Goal: Transaction & Acquisition: Register for event/course

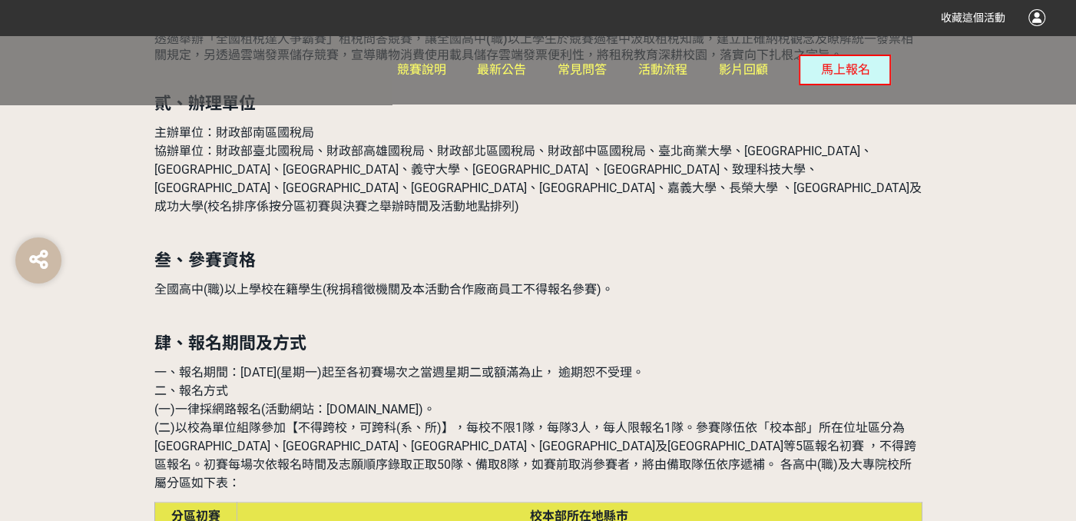
scroll to position [998, 0]
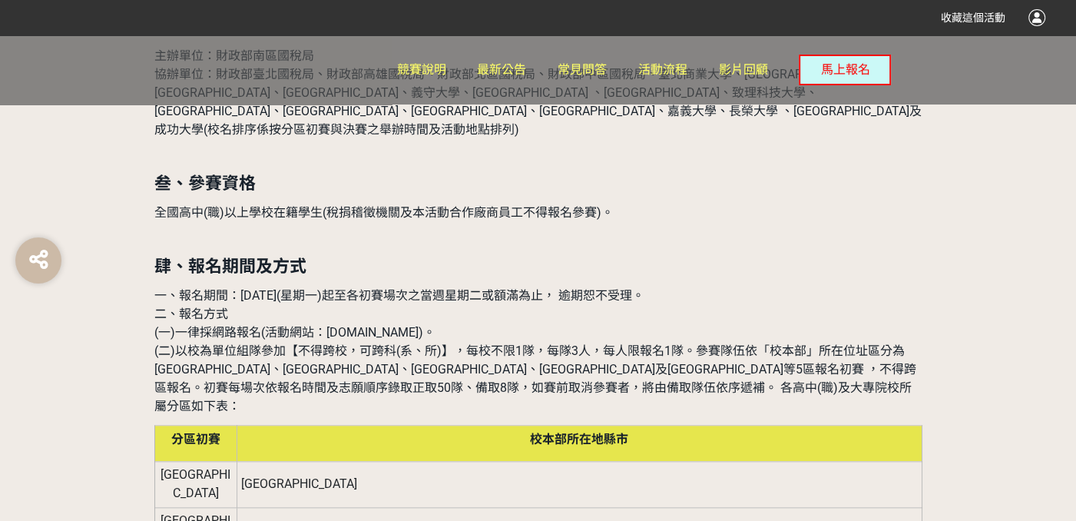
click at [435, 325] on span "(一)一律採網路報名(活動網站：[DOMAIN_NAME])。" at bounding box center [294, 332] width 281 height 15
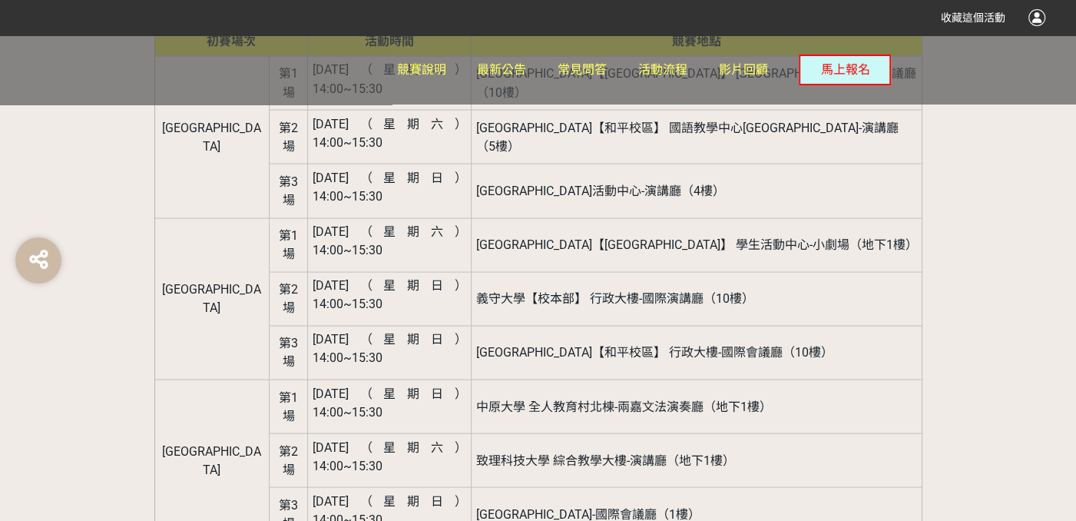
scroll to position [1997, 0]
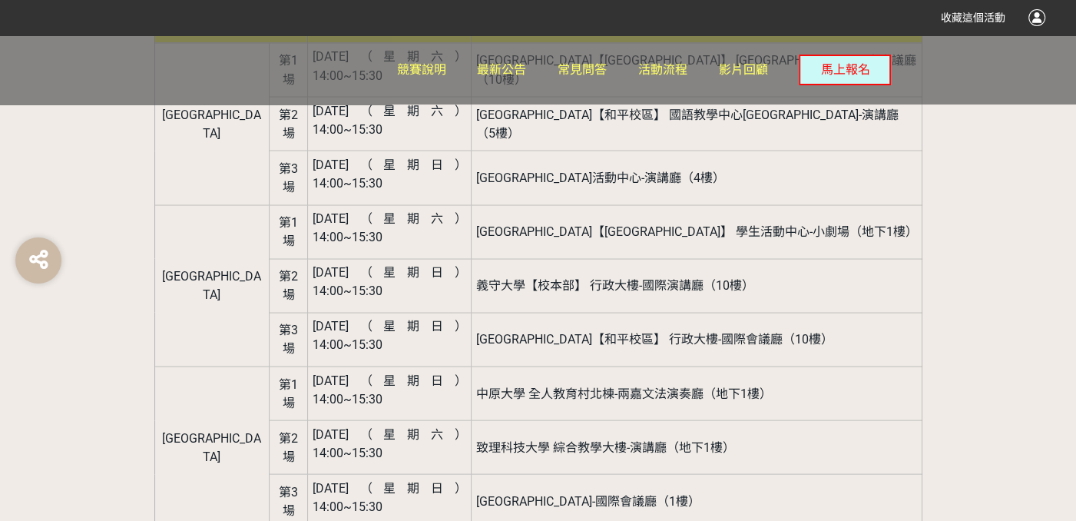
drag, startPoint x: 412, startPoint y: 296, endPoint x: 511, endPoint y: 300, distance: 99.9
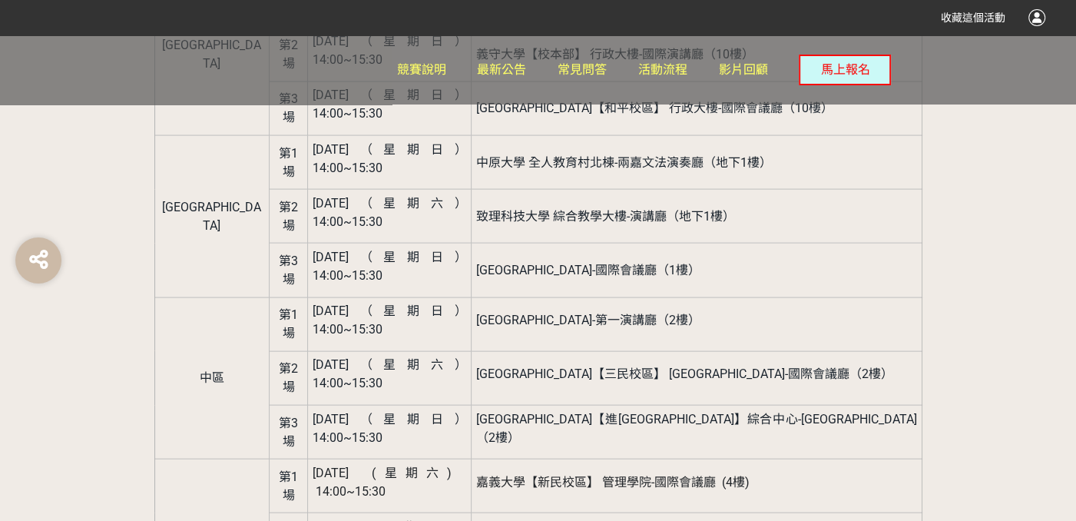
scroll to position [2381, 0]
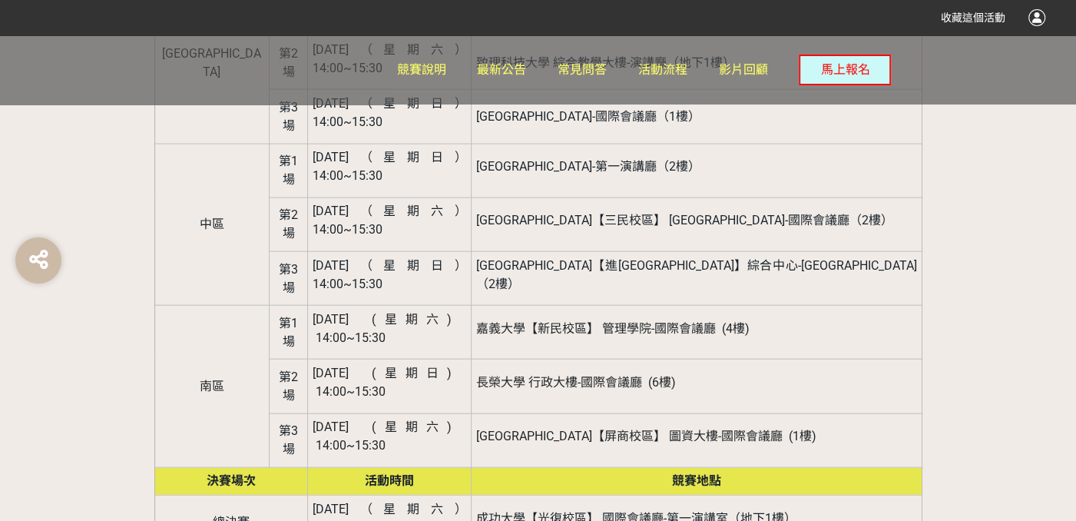
drag, startPoint x: 69, startPoint y: 345, endPoint x: 91, endPoint y: 346, distance: 21.5
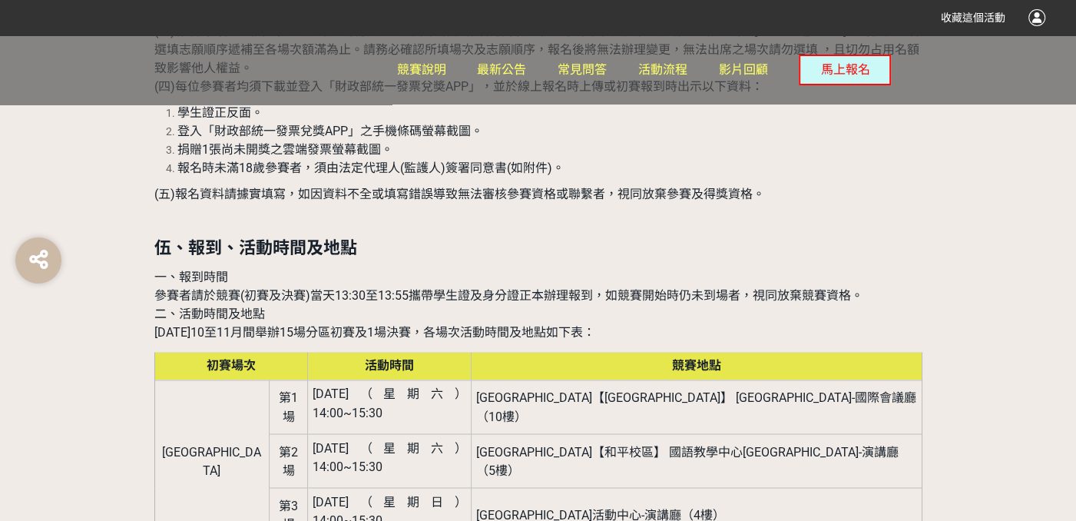
scroll to position [1305, 0]
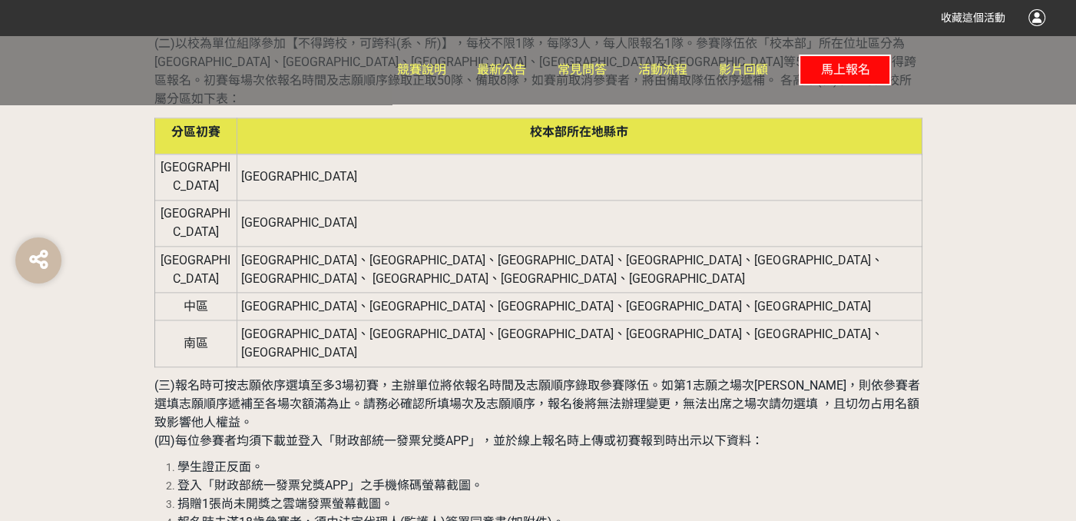
click at [870, 67] on button "馬上報名" at bounding box center [845, 70] width 92 height 31
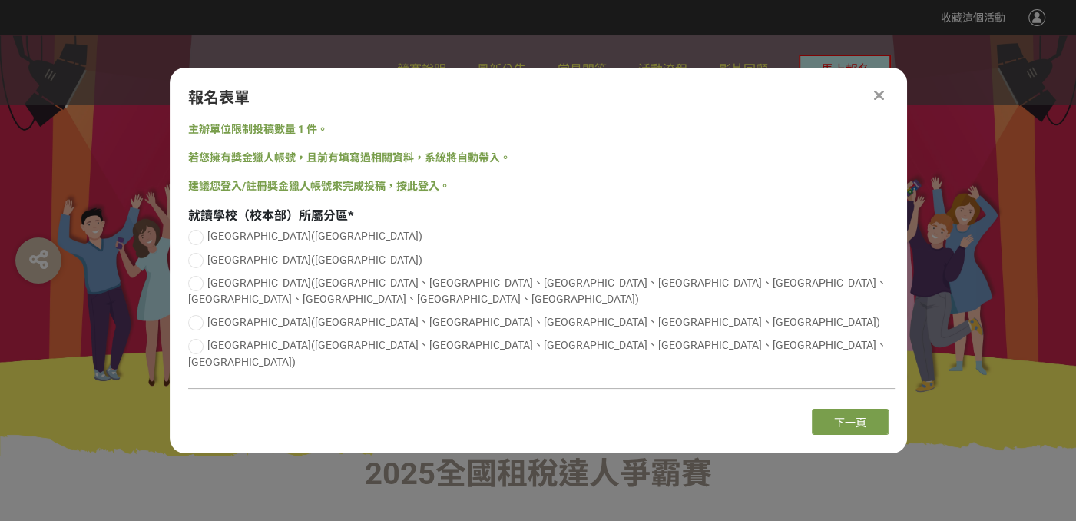
scroll to position [0, 0]
click at [284, 316] on span "[GEOGRAPHIC_DATA]([GEOGRAPHIC_DATA]、[GEOGRAPHIC_DATA]、[GEOGRAPHIC_DATA]、[GEOGRA…" at bounding box center [543, 322] width 673 height 12
click at [199, 317] on input "[GEOGRAPHIC_DATA]([GEOGRAPHIC_DATA]、[GEOGRAPHIC_DATA]、[GEOGRAPHIC_DATA]、[GEOGRA…" at bounding box center [194, 322] width 10 height 10
radio input "false"
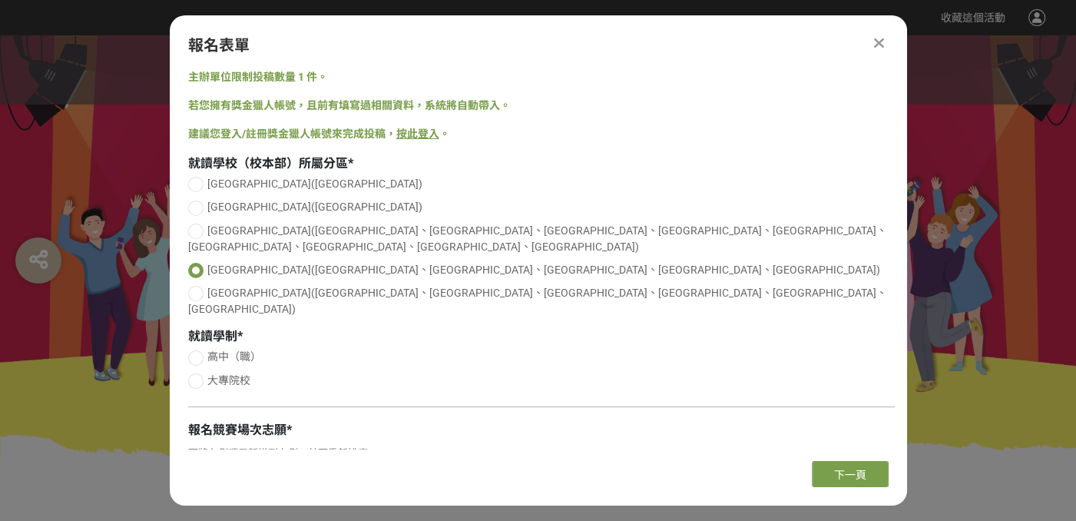
click at [230, 350] on span "高中（職）" at bounding box center [234, 356] width 54 height 12
click at [199, 352] on input "高中（職）" at bounding box center [194, 357] width 10 height 10
radio input "false"
click at [236, 374] on span "大專院校" at bounding box center [228, 380] width 43 height 12
click at [199, 376] on input "大專院校" at bounding box center [194, 381] width 10 height 10
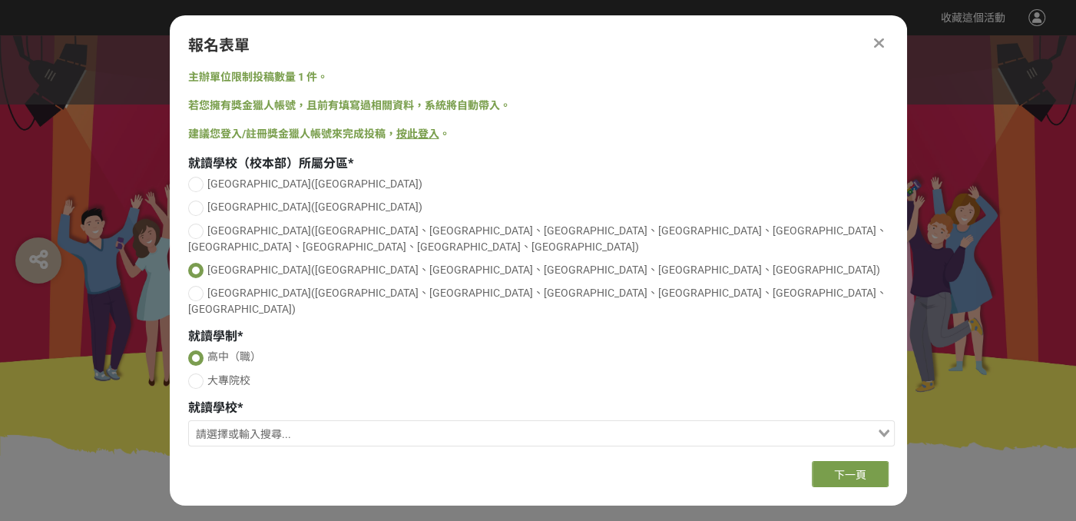
radio input "false"
click at [247, 424] on input "Search for option" at bounding box center [532, 435] width 684 height 22
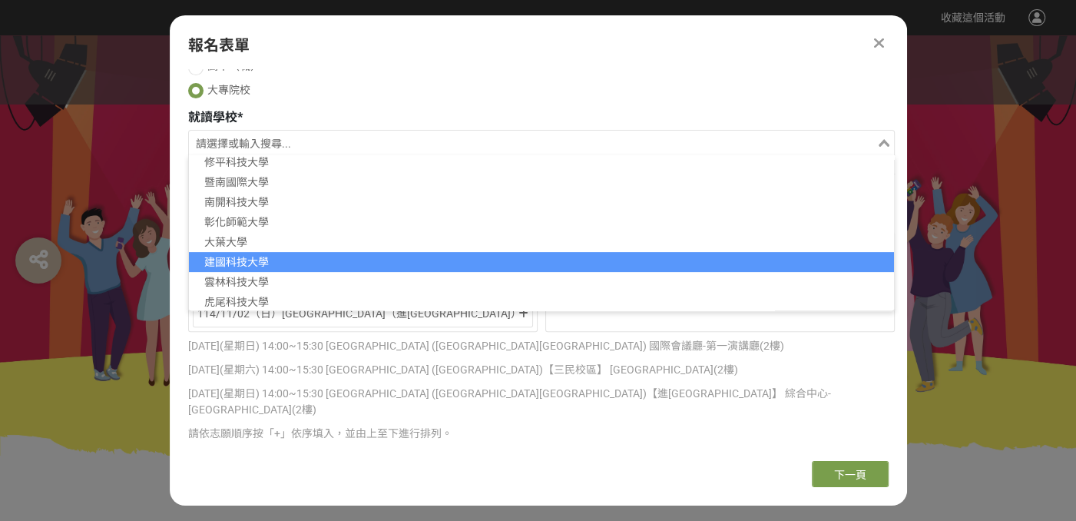
scroll to position [265, 0]
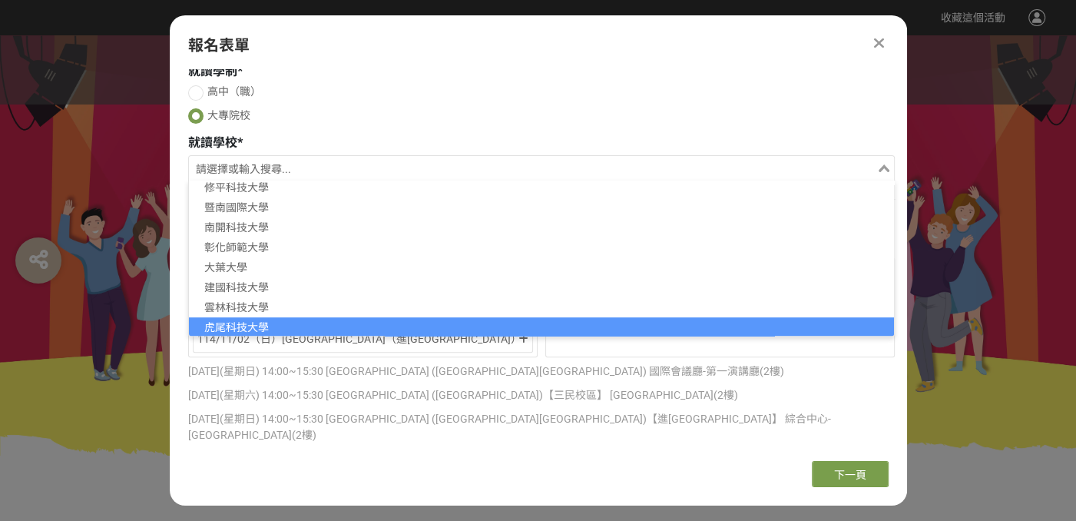
click at [286, 317] on li "虎尾科技大學" at bounding box center [541, 327] width 705 height 20
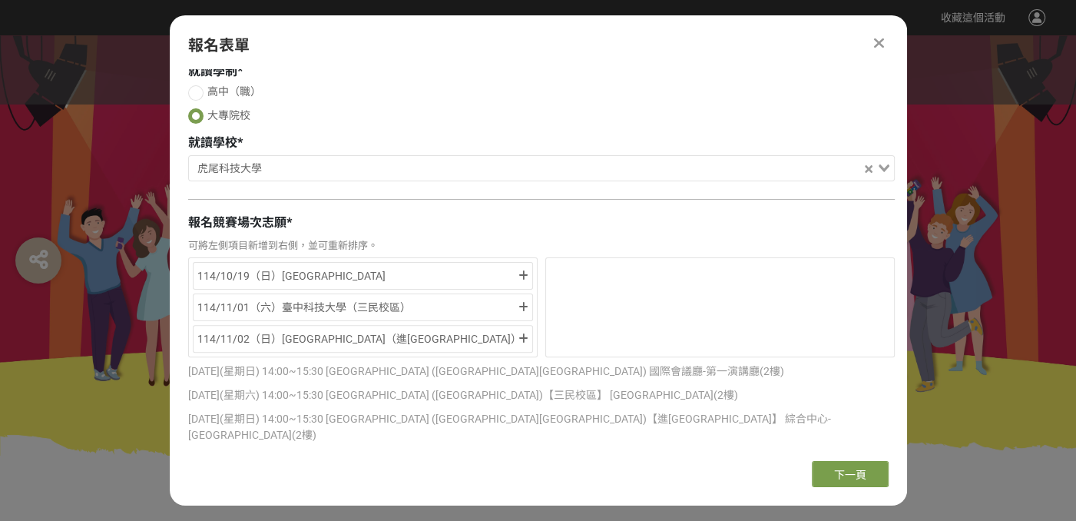
scroll to position [4, 0]
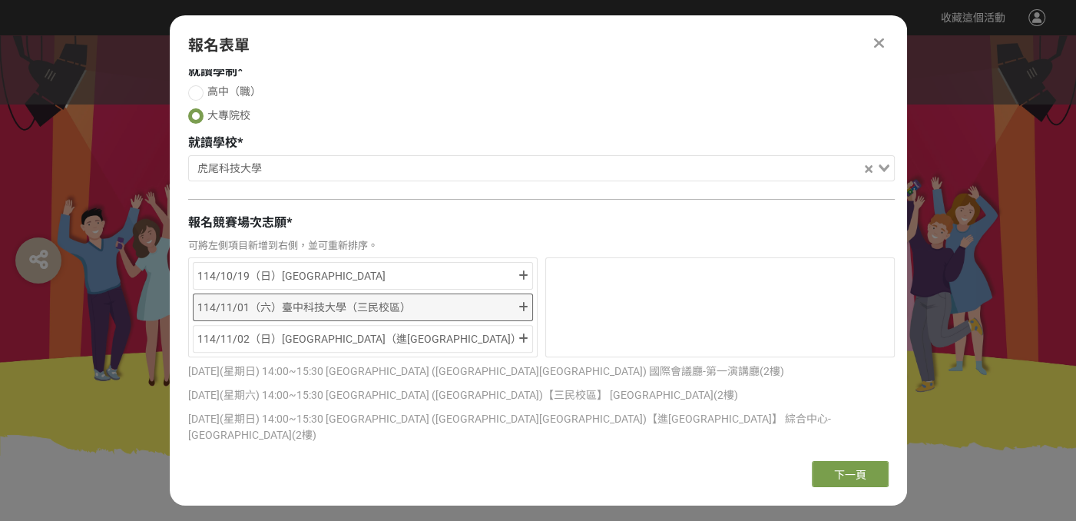
click at [525, 302] on icon at bounding box center [523, 307] width 10 height 11
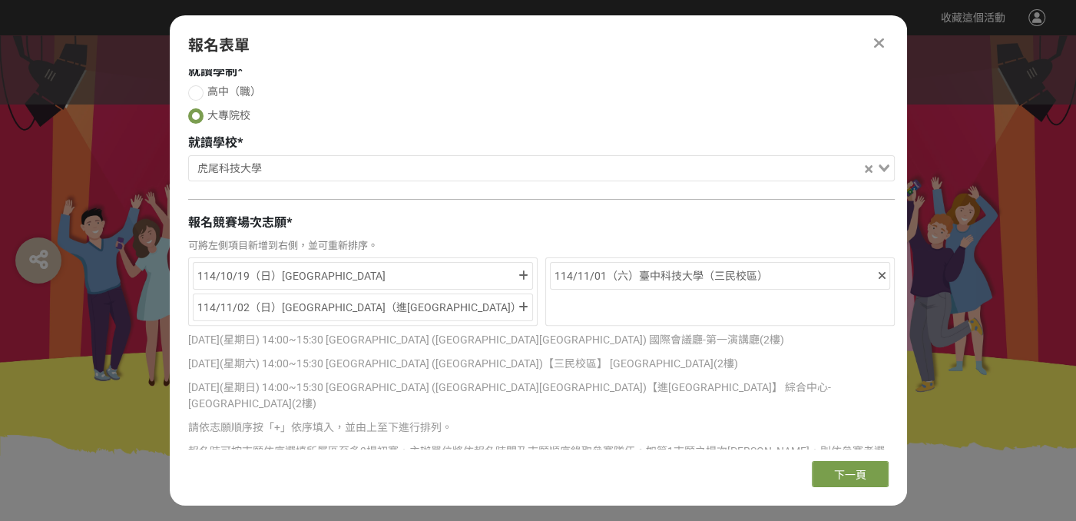
click at [525, 302] on icon at bounding box center [523, 307] width 10 height 11
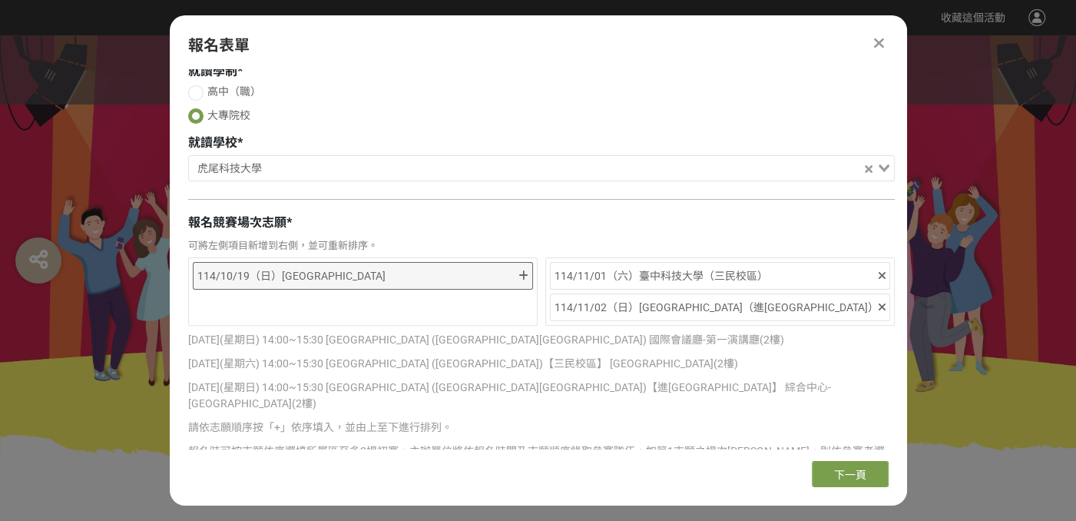
click at [528, 262] on div "114/10/19（日）[GEOGRAPHIC_DATA]" at bounding box center [363, 276] width 340 height 28
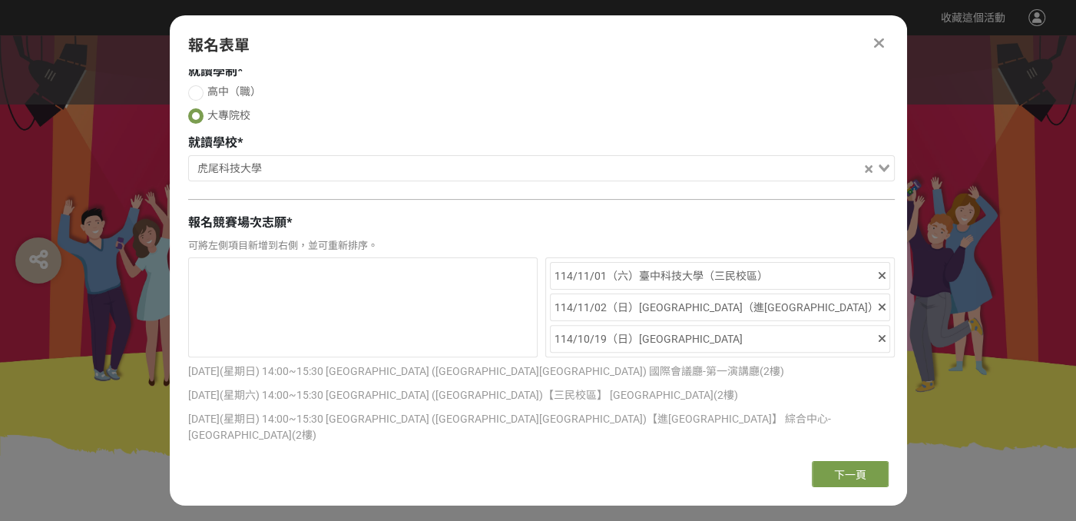
scroll to position [342, 0]
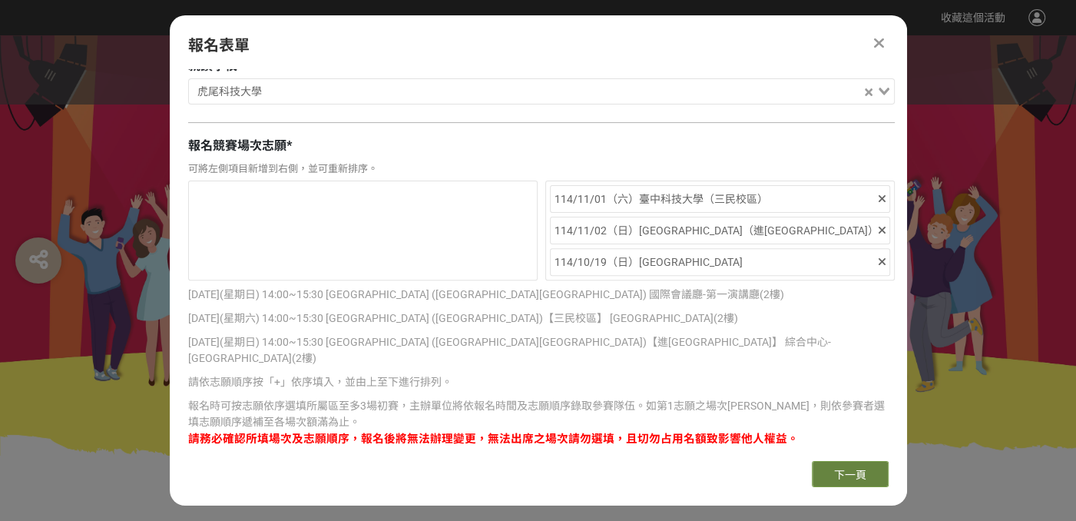
click at [852, 476] on span "下一頁" at bounding box center [850, 474] width 32 height 12
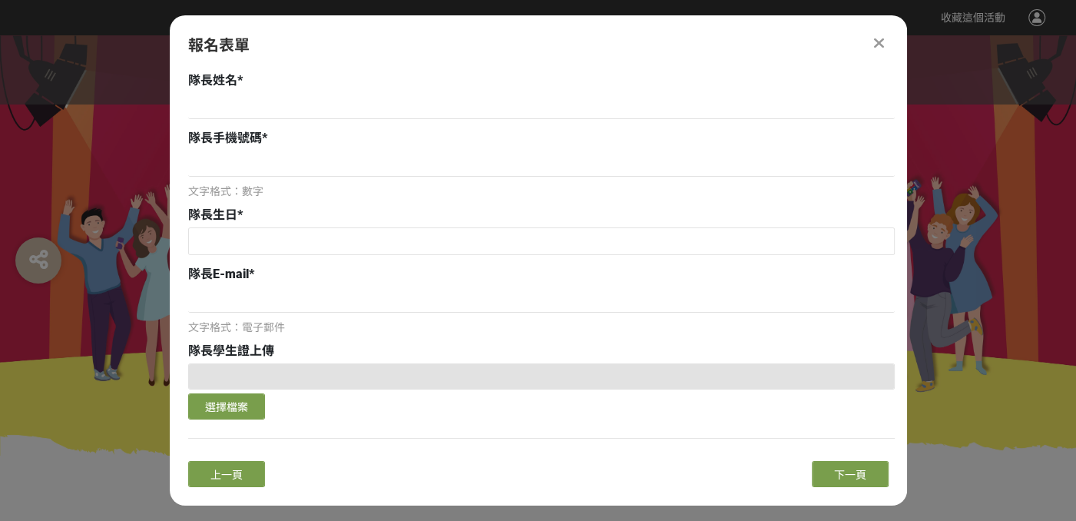
scroll to position [0, 0]
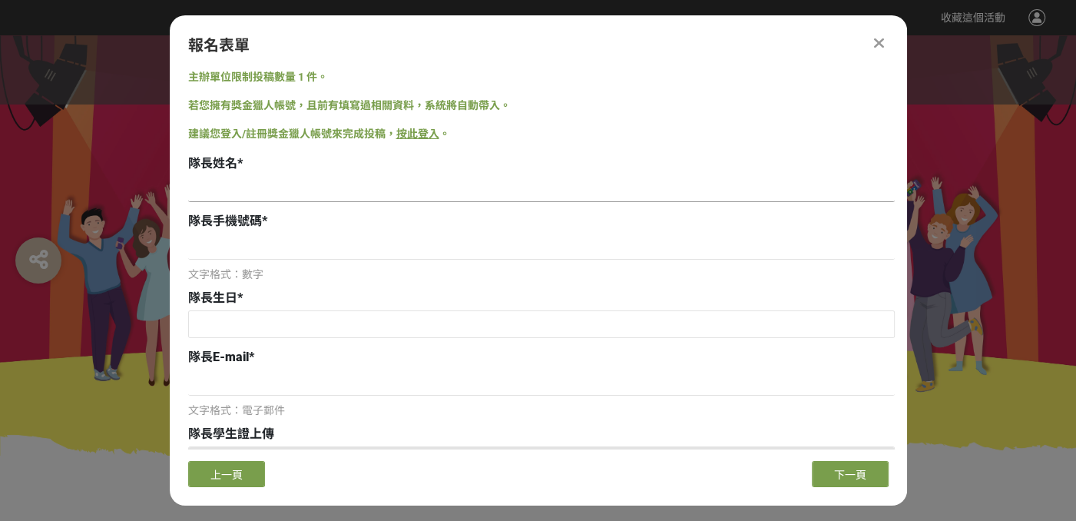
drag, startPoint x: 323, startPoint y: 184, endPoint x: 330, endPoint y: 197, distance: 14.1
click at [324, 187] on input at bounding box center [541, 189] width 707 height 26
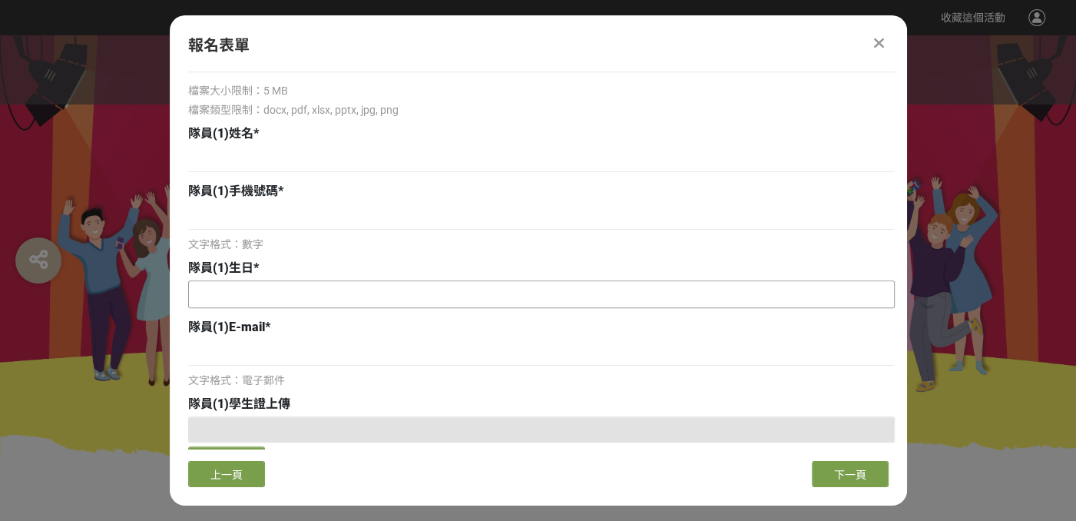
scroll to position [922, 0]
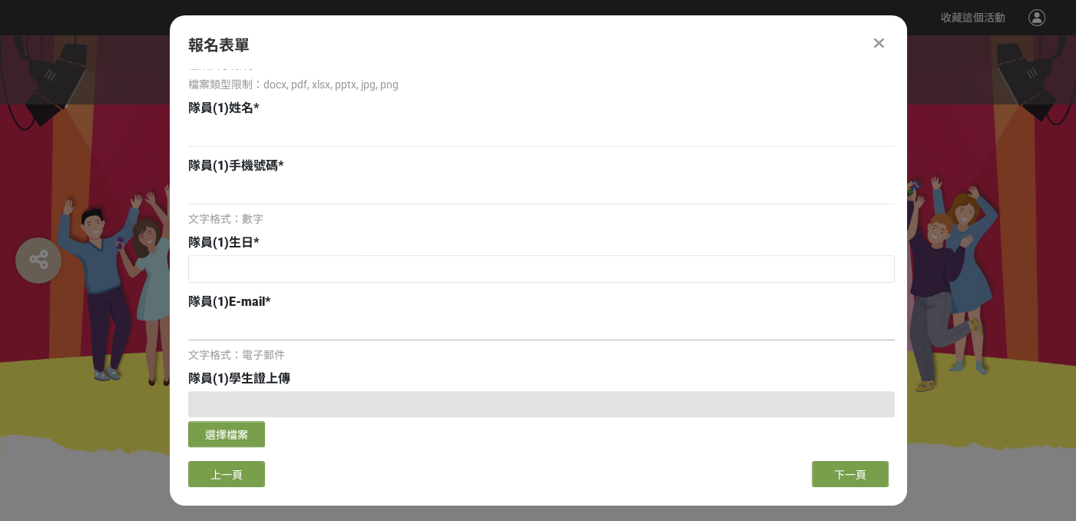
click at [343, 336] on input at bounding box center [541, 327] width 707 height 26
click at [535, 309] on div "隊員(1)E-mail * 文字格式：電子郵件" at bounding box center [541, 328] width 707 height 71
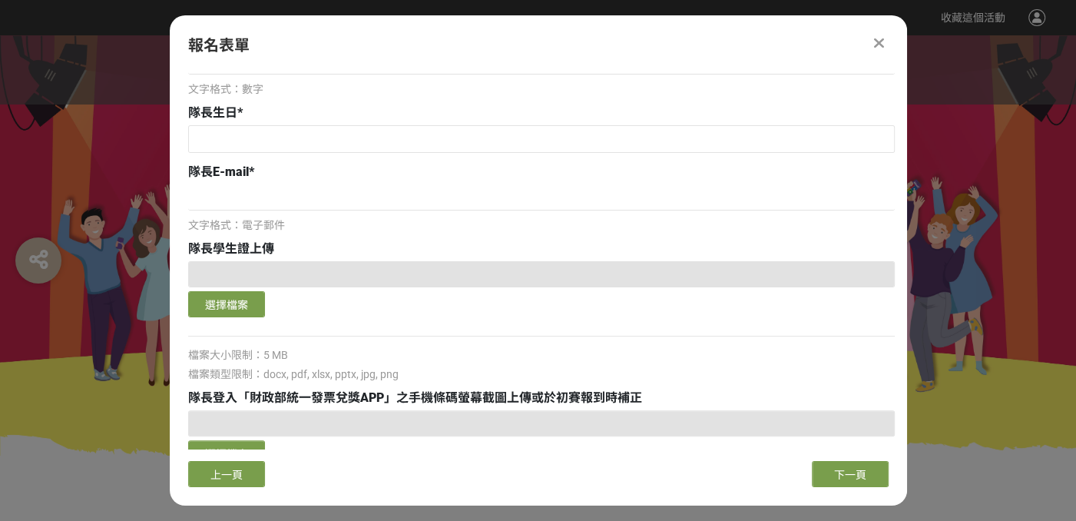
scroll to position [0, 0]
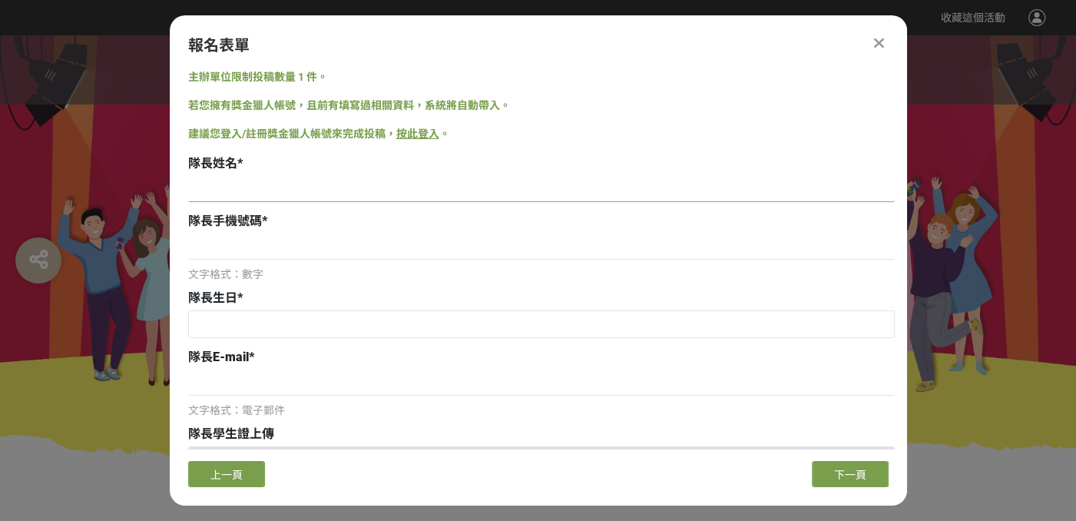
click at [363, 187] on input at bounding box center [541, 189] width 707 height 26
type input "[PERSON_NAME]家"
click at [369, 250] on input at bounding box center [541, 246] width 707 height 26
type input "0971608593"
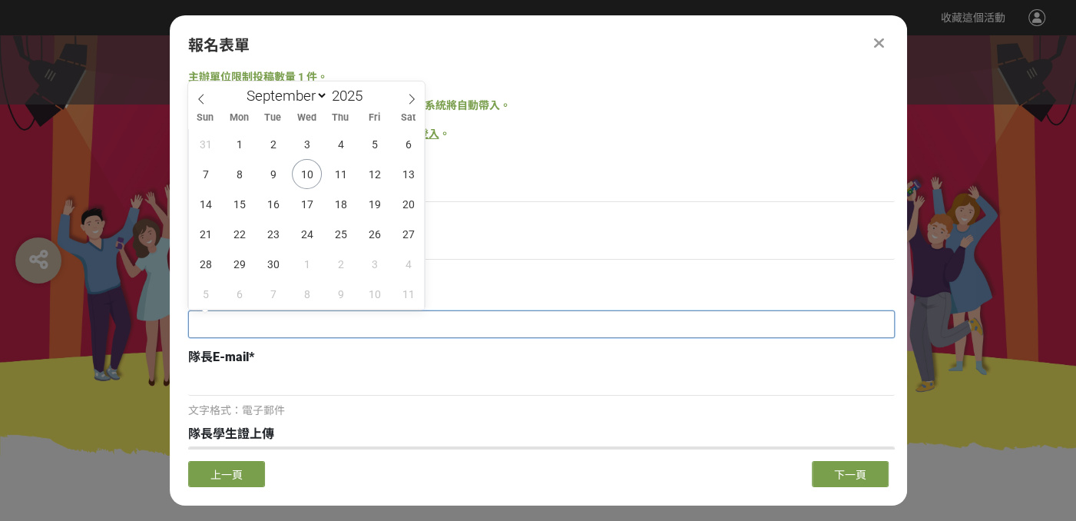
click at [309, 319] on input "text" at bounding box center [541, 324] width 705 height 26
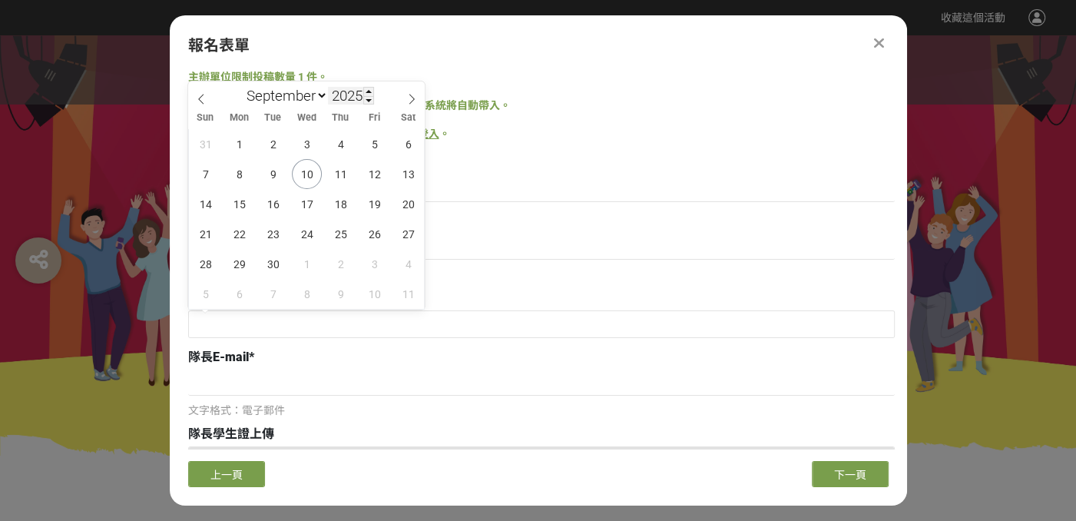
click at [363, 98] on input "2025" at bounding box center [351, 96] width 46 height 18
type input "2006"
click at [339, 228] on span "21" at bounding box center [341, 234] width 30 height 30
type input "[DATE]"
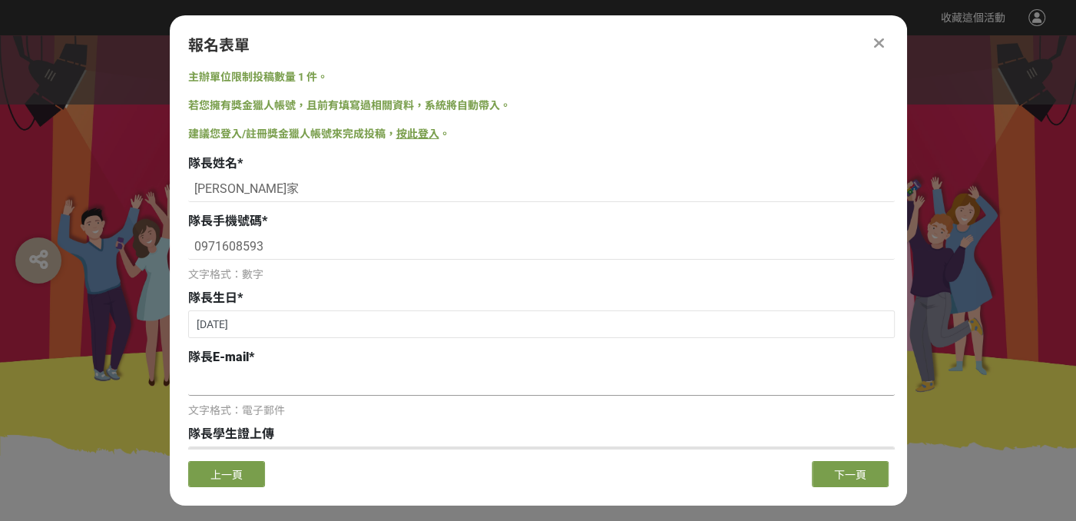
click at [298, 379] on input at bounding box center [541, 382] width 707 height 26
type input "[EMAIL_ADDRESS][DOMAIN_NAME]"
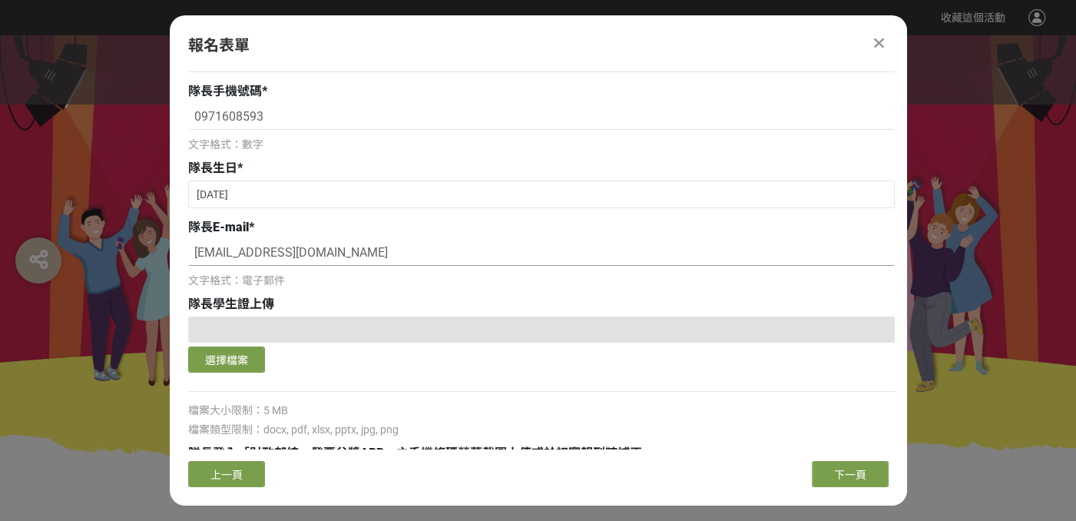
scroll to position [154, 0]
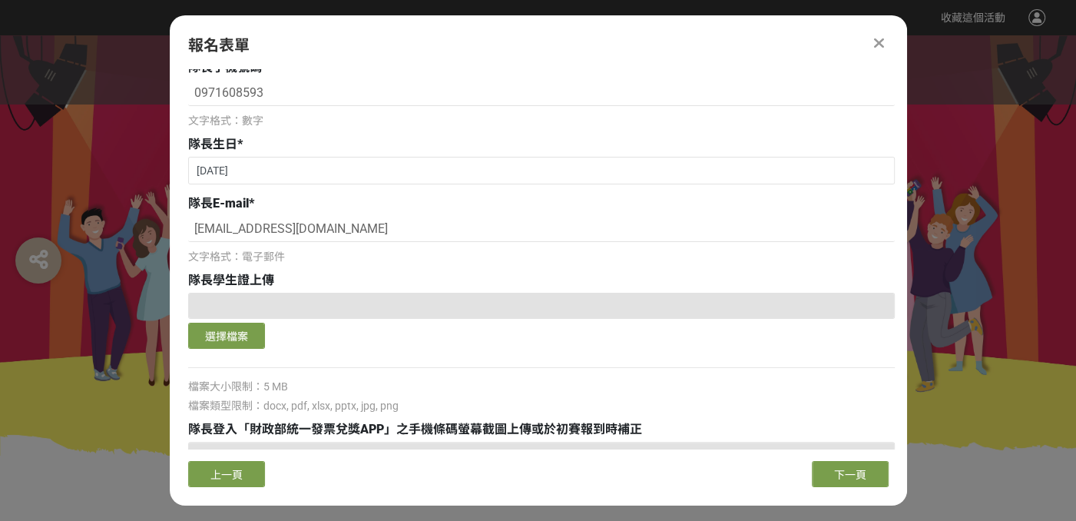
click at [328, 279] on div "隊長學生證上傳" at bounding box center [541, 280] width 707 height 18
click at [236, 331] on button "選擇檔案" at bounding box center [226, 336] width 77 height 26
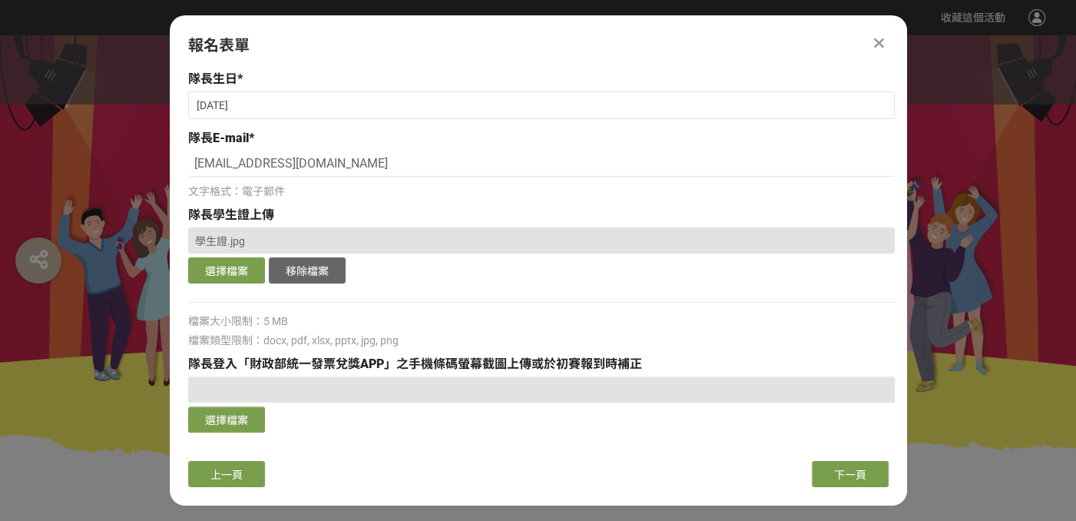
scroll to position [307, 0]
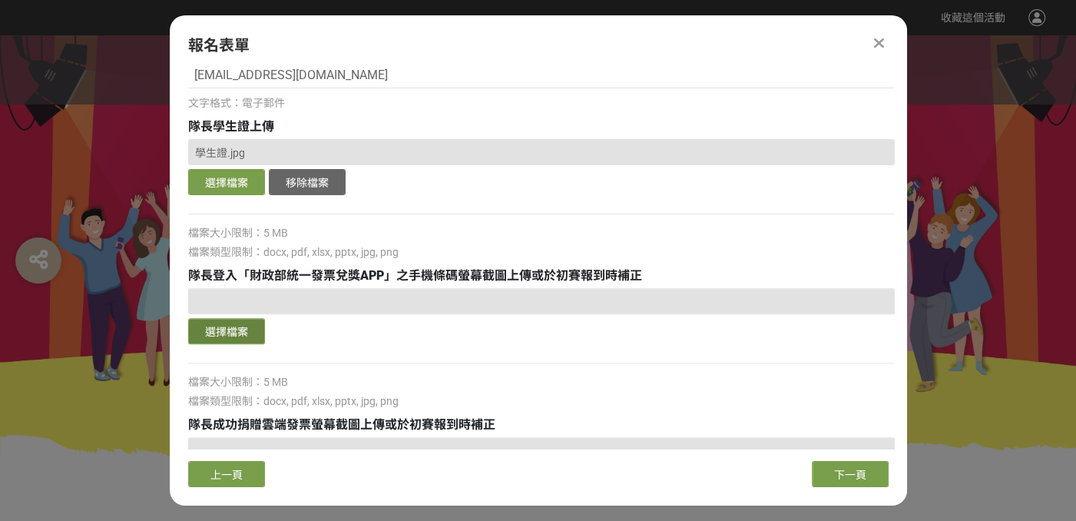
click at [243, 331] on button "選擇檔案" at bounding box center [226, 331] width 77 height 26
click at [247, 320] on button "選擇檔案" at bounding box center [226, 331] width 77 height 26
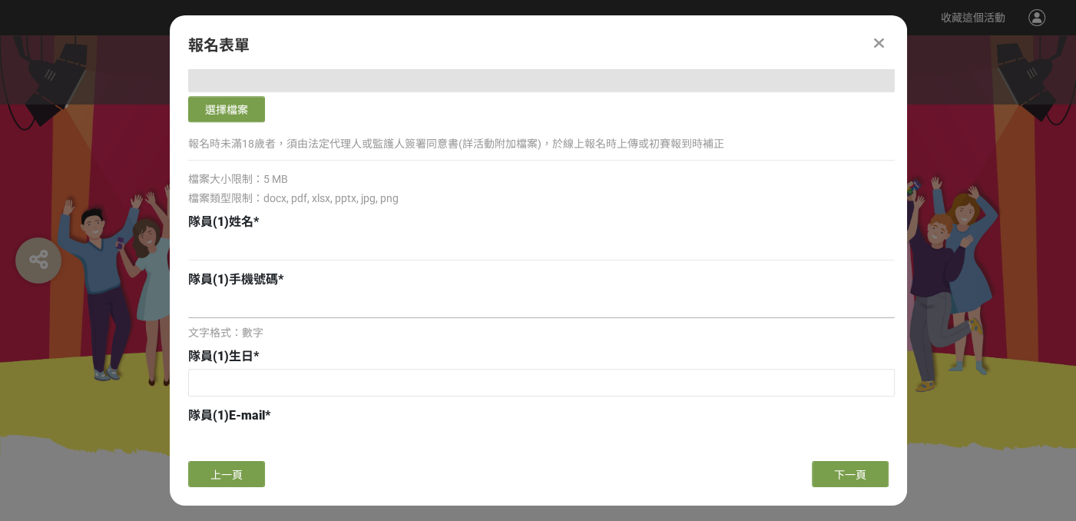
scroll to position [845, 0]
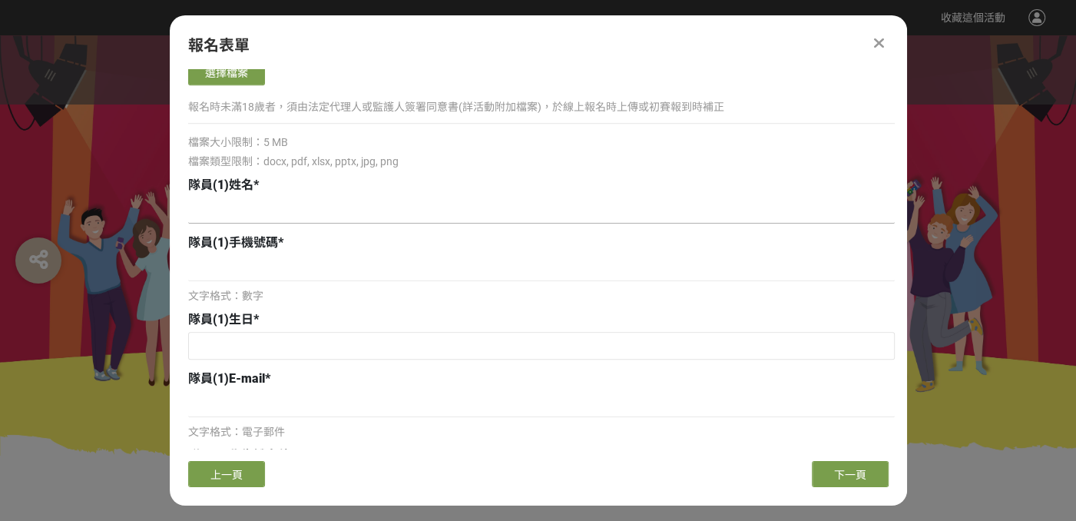
click at [395, 210] on input at bounding box center [541, 210] width 707 height 26
type input "C"
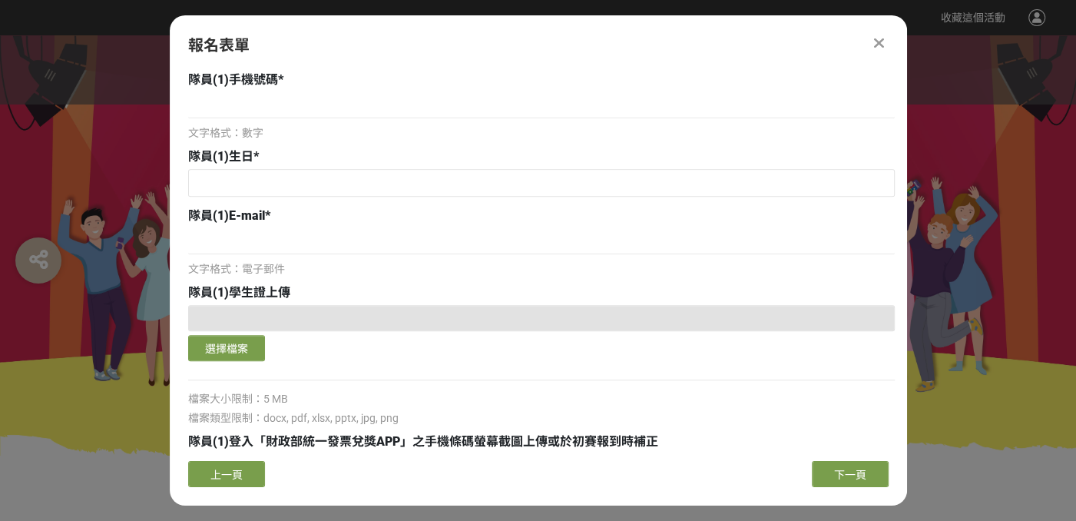
scroll to position [1075, 0]
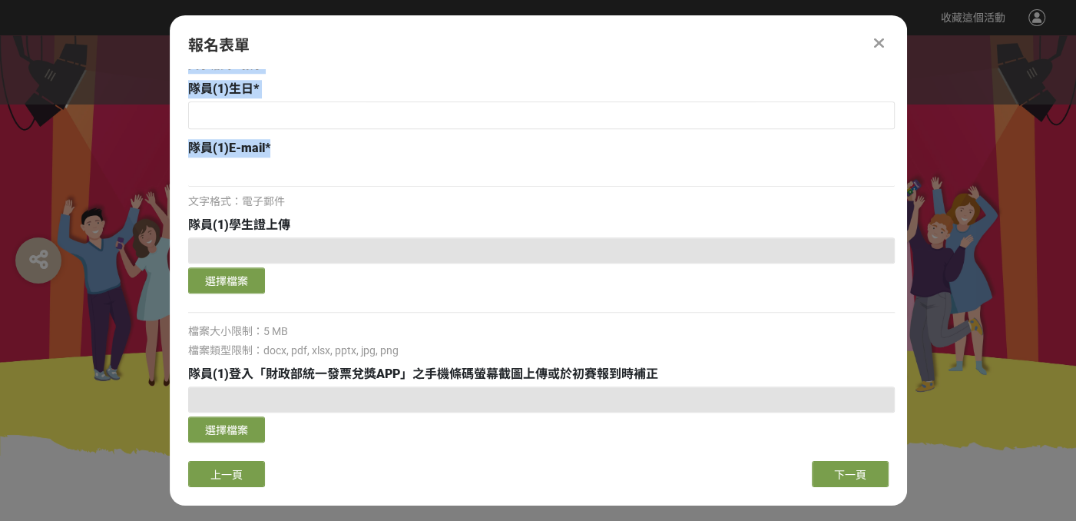
drag, startPoint x: 837, startPoint y: 74, endPoint x: 817, endPoint y: 143, distance: 71.2
click at [817, 143] on div "報名表單 主辦單位限制投稿數量 1 件。 若您擁有獎金獵人帳號，且前有填寫過相關資料，系統將自動帶入。 建議您登入/註冊獎金獵人帳號來完成投稿， 按此登入 。…" at bounding box center [538, 260] width 737 height 490
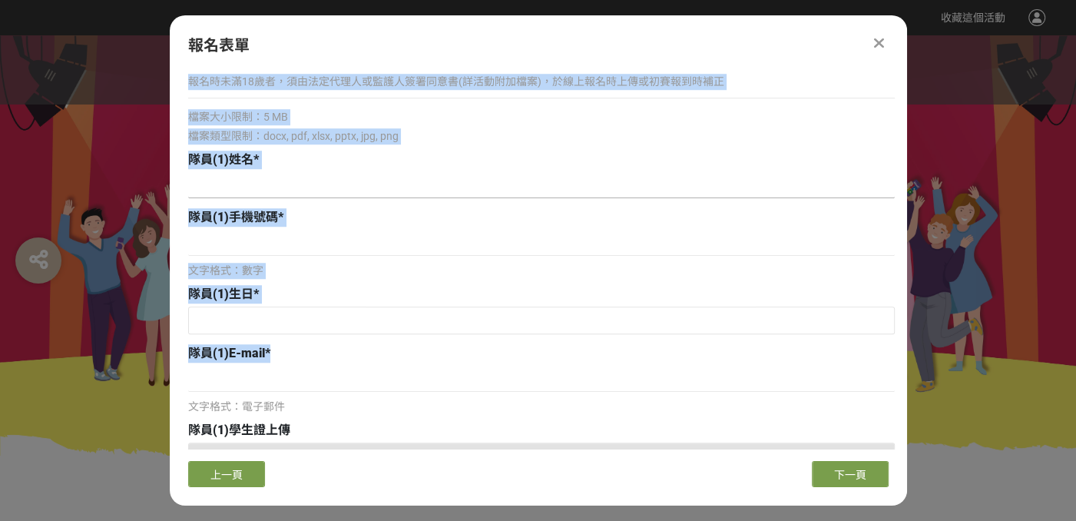
scroll to position [768, 0]
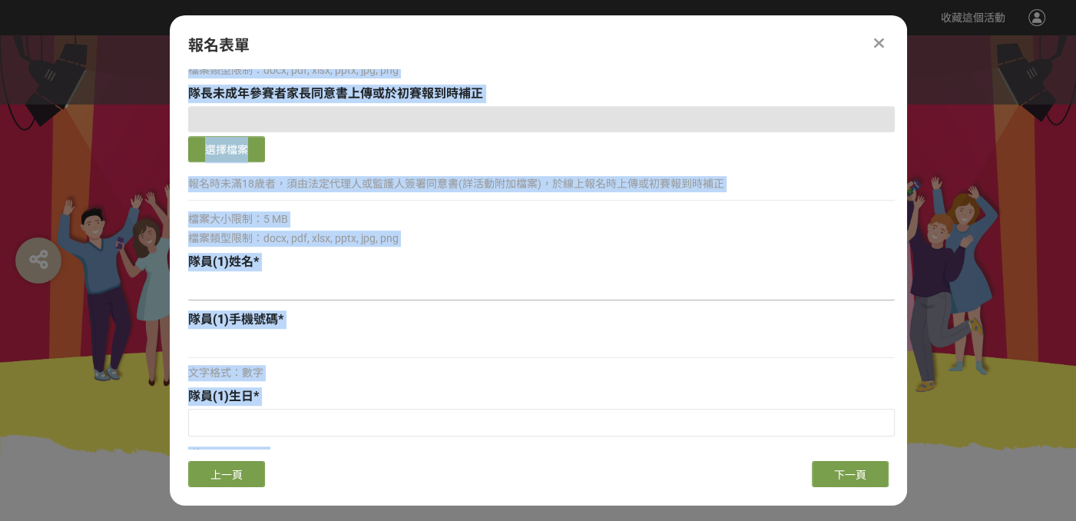
click at [373, 283] on input at bounding box center [541, 287] width 707 height 26
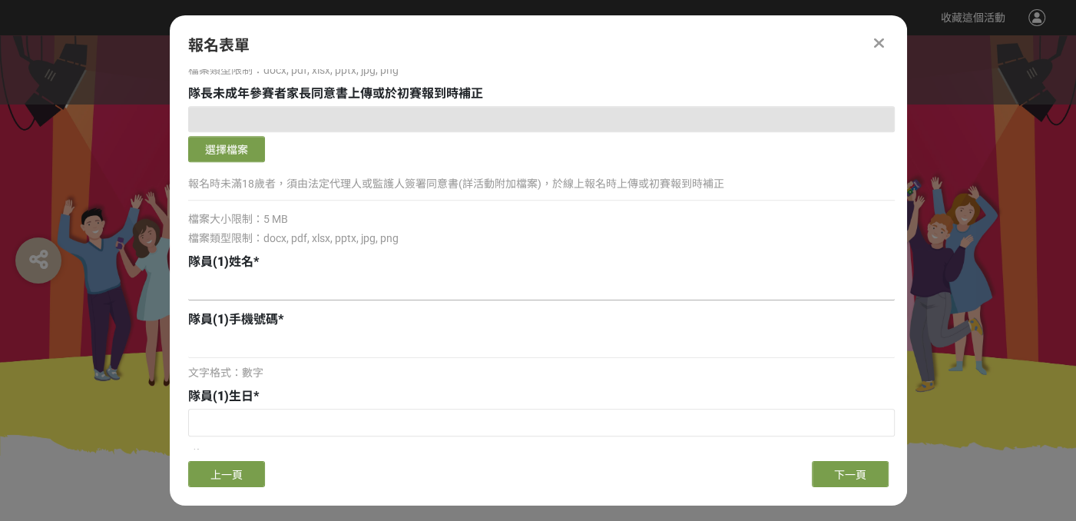
click at [332, 280] on input at bounding box center [541, 287] width 707 height 26
type input "[PERSON_NAME]"
click at [286, 343] on input at bounding box center [541, 345] width 707 height 26
paste input "0976620713"
type input "0976620713"
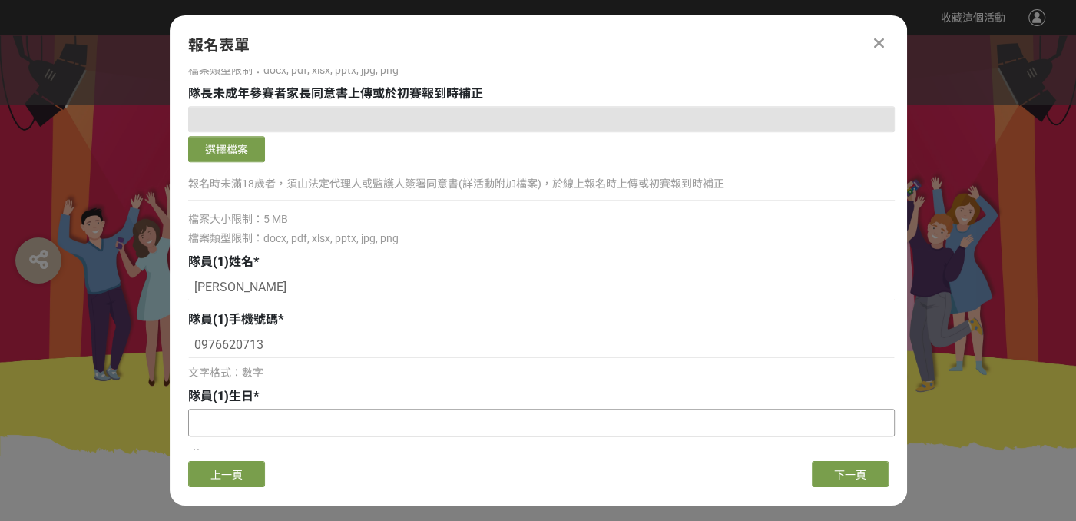
click at [284, 409] on div at bounding box center [541, 423] width 707 height 28
click at [297, 417] on input "text" at bounding box center [541, 422] width 705 height 26
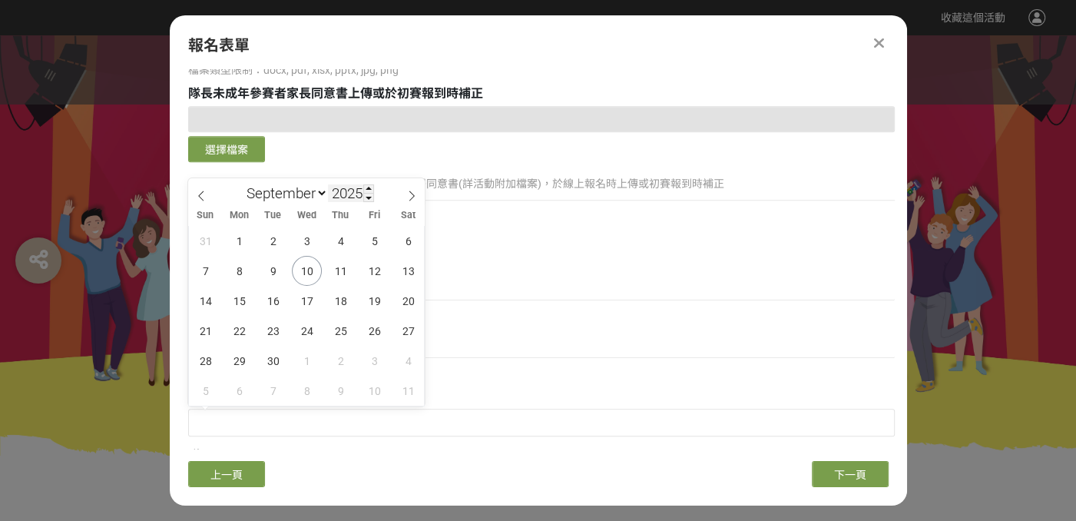
click at [341, 187] on input "2025" at bounding box center [351, 193] width 46 height 18
type input "2006"
click at [309, 195] on select "January February March April May June July August September October November De…" at bounding box center [284, 193] width 88 height 19
select select "6"
click at [240, 184] on select "January February March April May June July August September October November De…" at bounding box center [284, 193] width 88 height 19
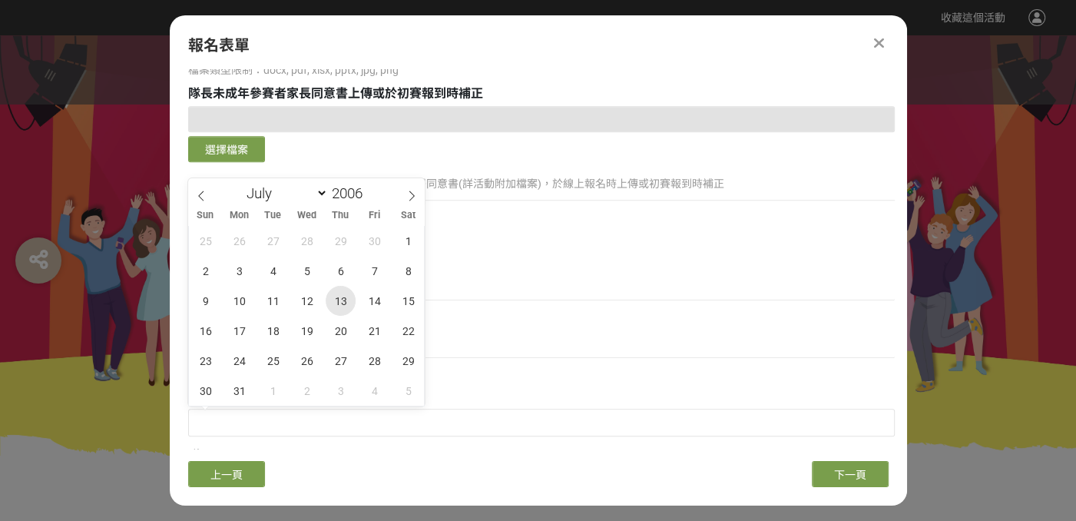
click at [329, 309] on span "13" at bounding box center [341, 301] width 30 height 30
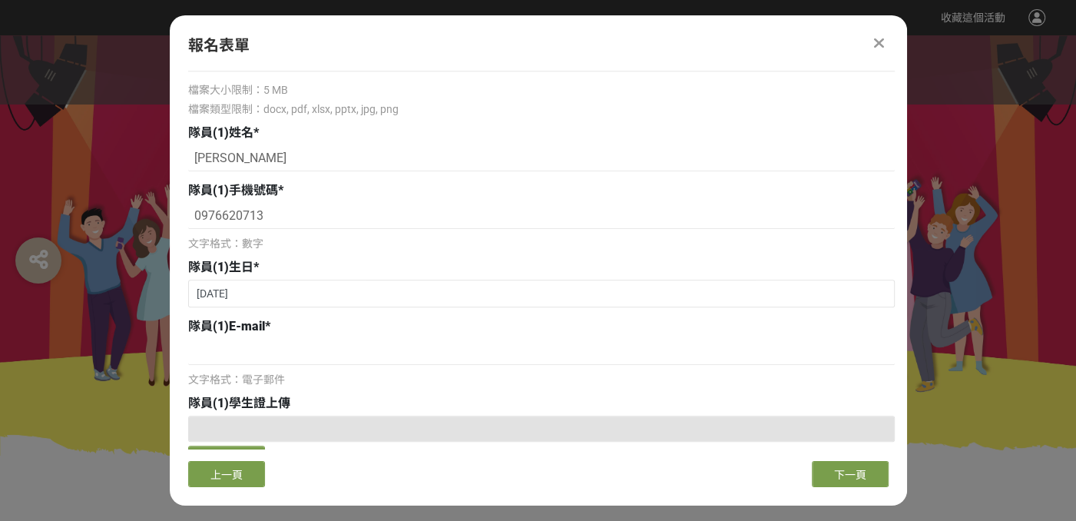
scroll to position [922, 0]
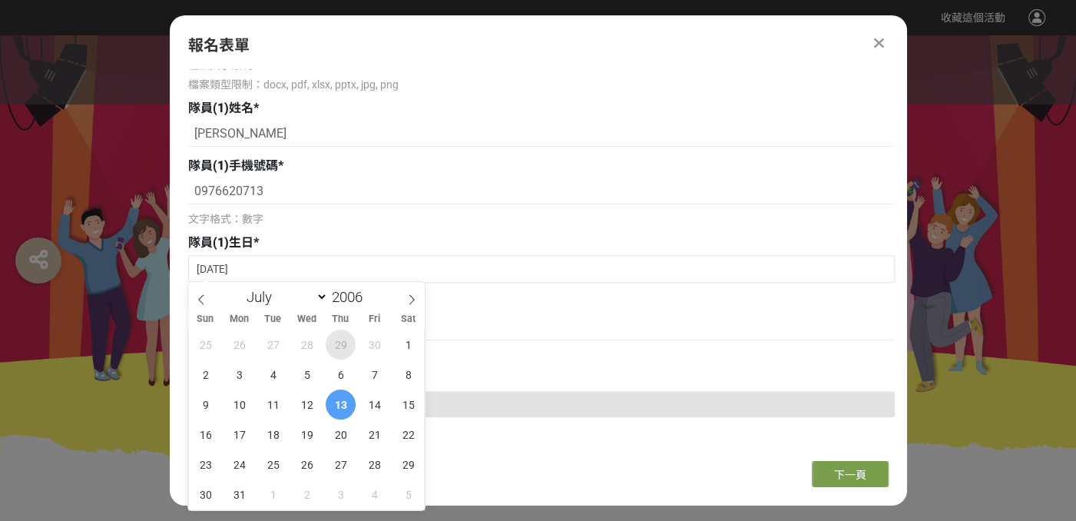
click at [338, 333] on span "29" at bounding box center [341, 344] width 30 height 30
type input "[DATE]"
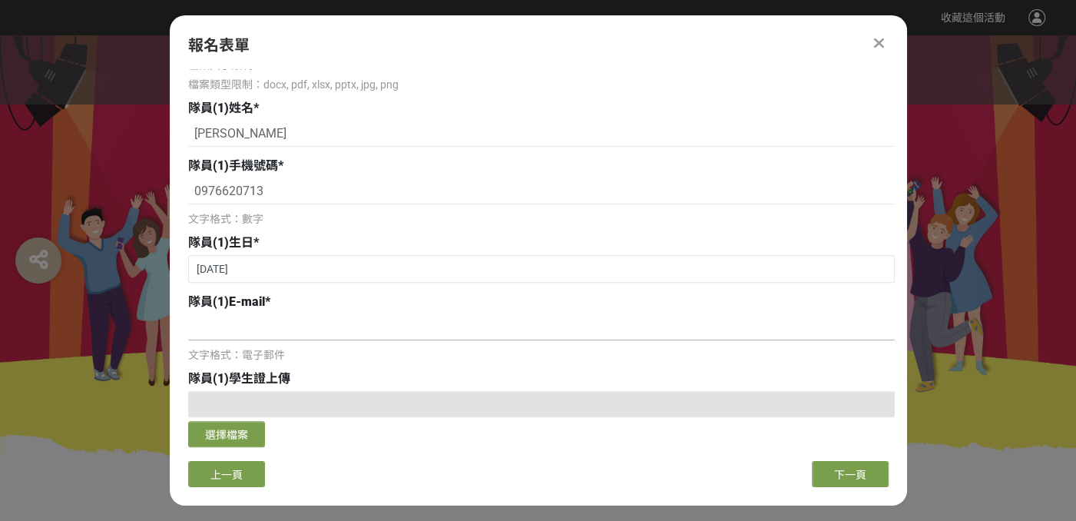
click at [343, 333] on input at bounding box center [541, 327] width 707 height 26
paste input "0976620713"
type input "0"
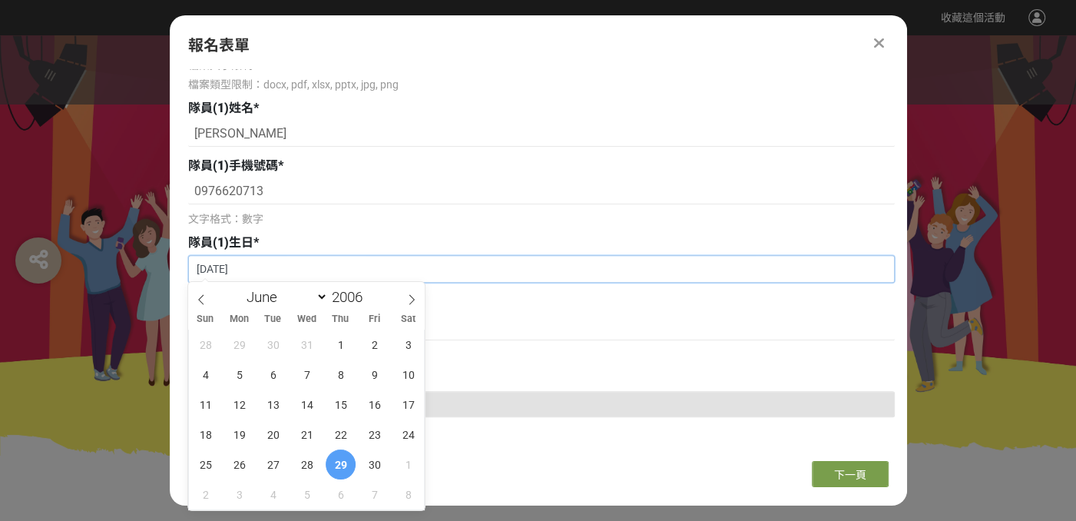
click at [320, 270] on input "[DATE]" at bounding box center [541, 269] width 705 height 26
click at [319, 293] on select "January February March April May June July August September October November De…" at bounding box center [284, 296] width 88 height 19
select select "6"
click at [240, 287] on select "January February March April May June July August September October November De…" at bounding box center [284, 296] width 88 height 19
click at [343, 402] on span "13" at bounding box center [341, 404] width 30 height 30
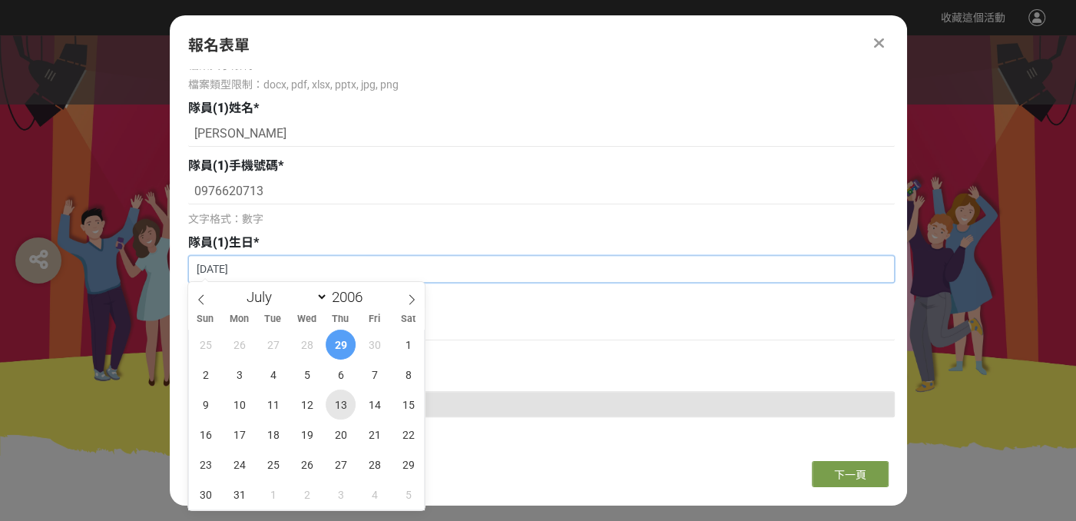
type input "[DATE]"
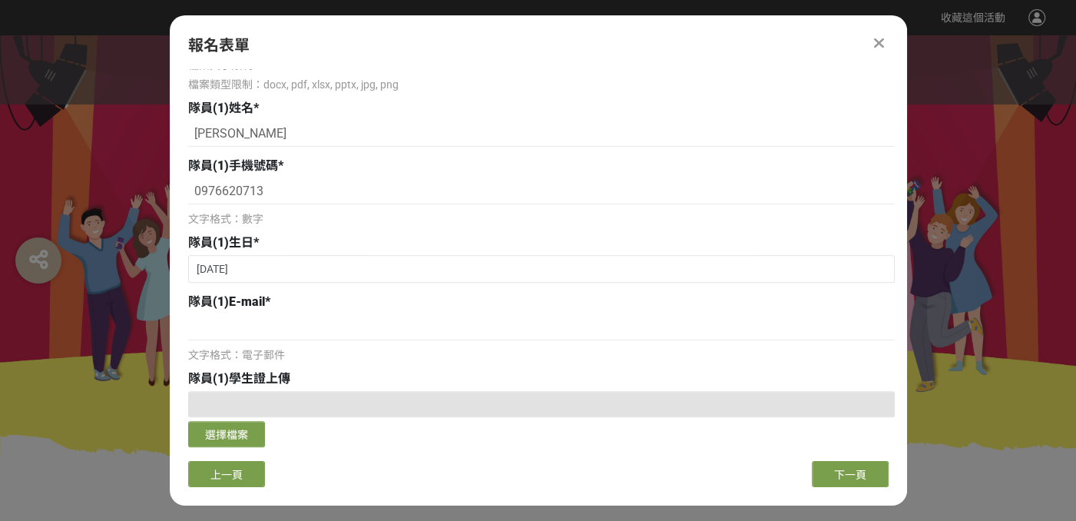
click at [469, 310] on div "隊員(1)E-mail * 文字格式：電子郵件" at bounding box center [541, 328] width 707 height 71
click at [290, 331] on input at bounding box center [541, 327] width 707 height 26
paste input "[EMAIL_ADDRESS]"
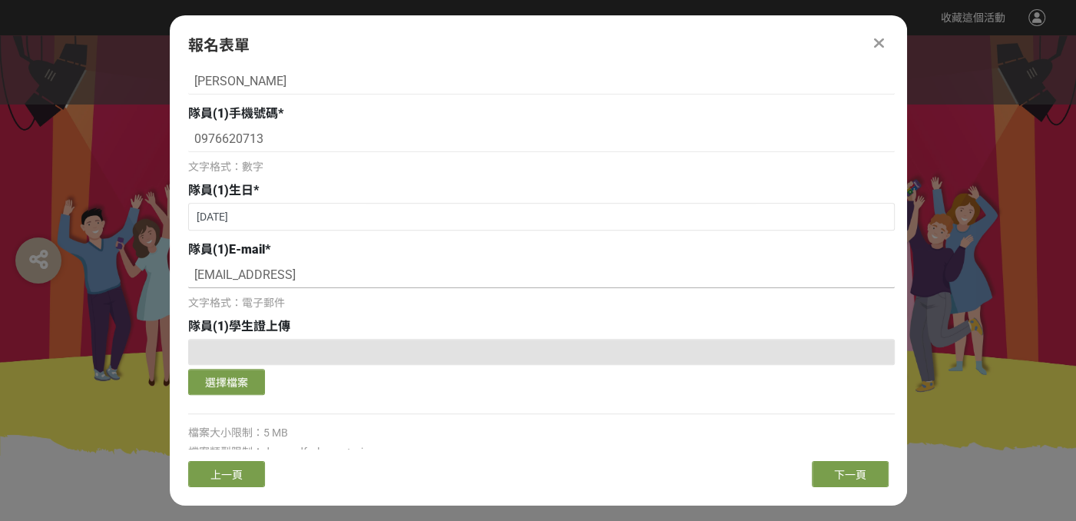
scroll to position [998, 0]
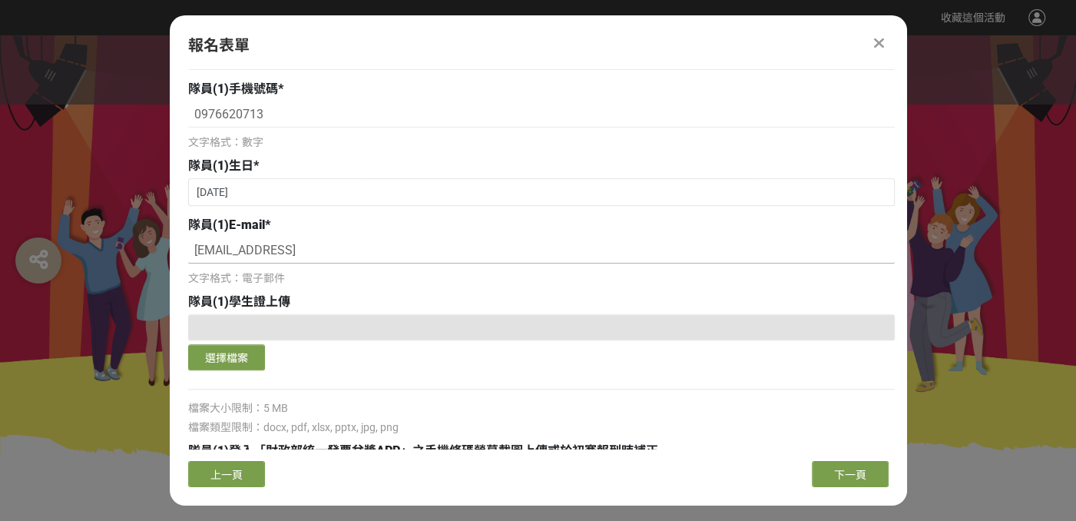
type input "[EMAIL_ADDRESS]"
click at [233, 357] on button "選擇檔案" at bounding box center [226, 357] width 77 height 26
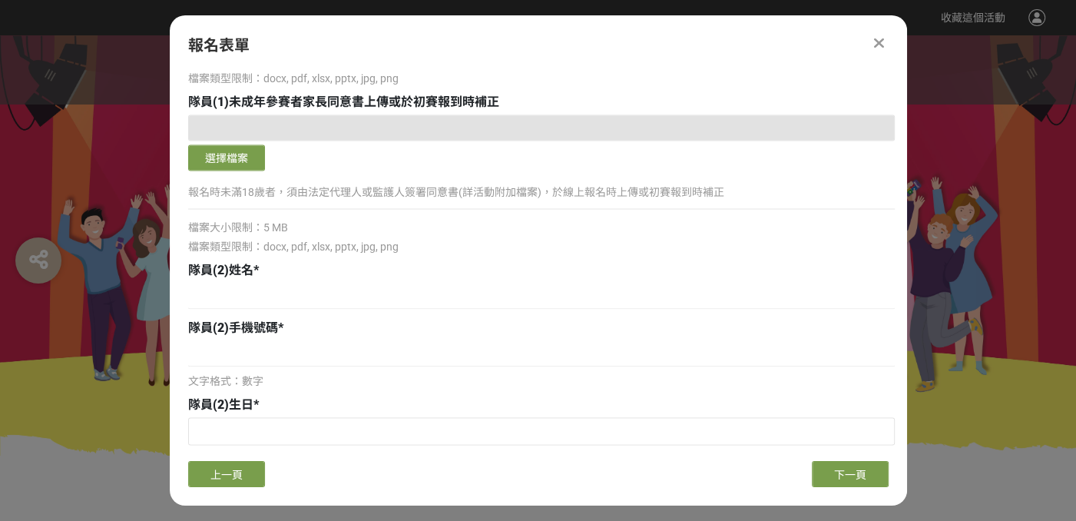
scroll to position [1689, 0]
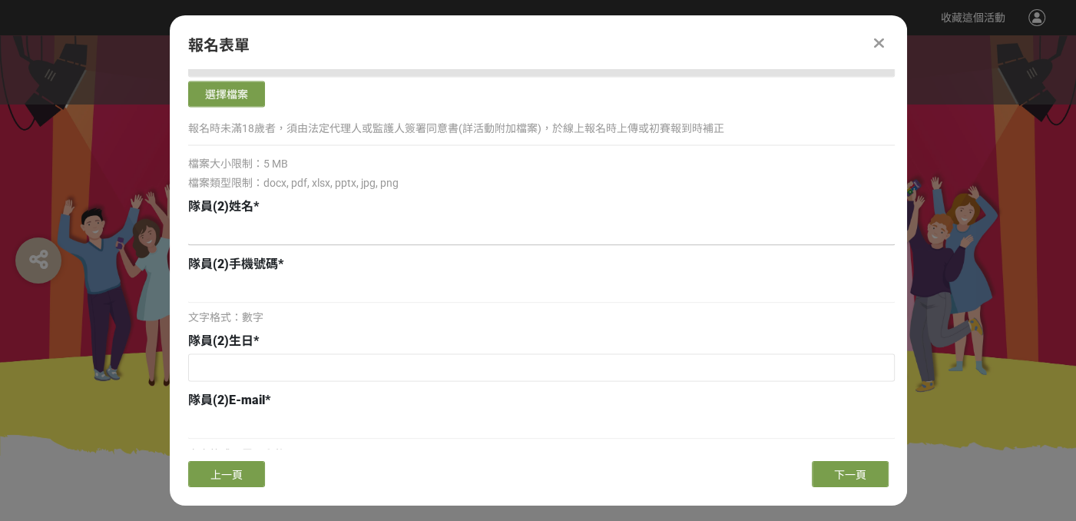
click at [355, 232] on input at bounding box center [541, 232] width 707 height 26
click at [343, 231] on input at bounding box center [541, 232] width 707 height 26
paste input "[PERSON_NAME]"
type input "[PERSON_NAME]"
click at [339, 286] on input at bounding box center [541, 289] width 707 height 26
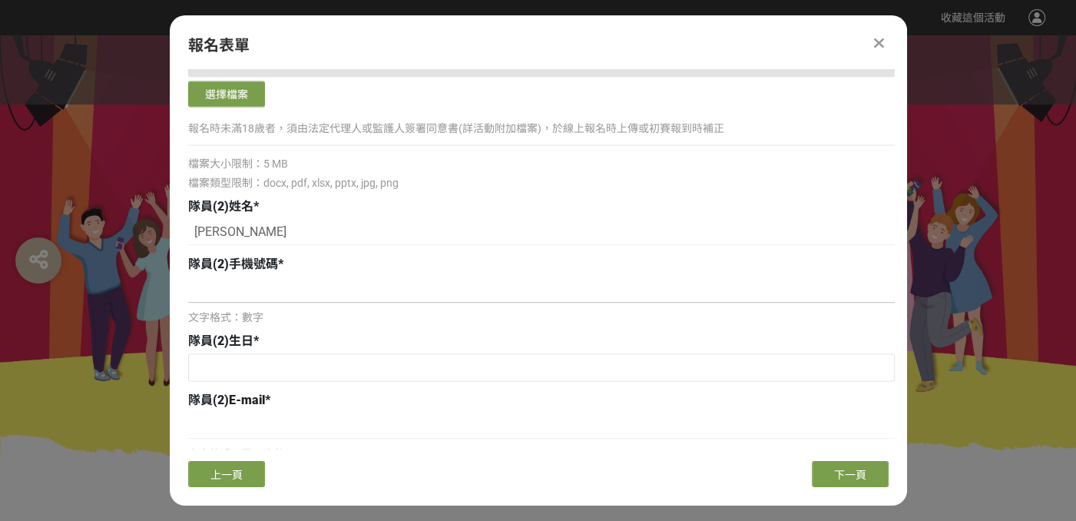
click at [258, 296] on input at bounding box center [541, 289] width 707 height 26
paste input "0932-692343"
click at [225, 290] on input "0932-692343" at bounding box center [541, 289] width 707 height 26
type input "0932692343"
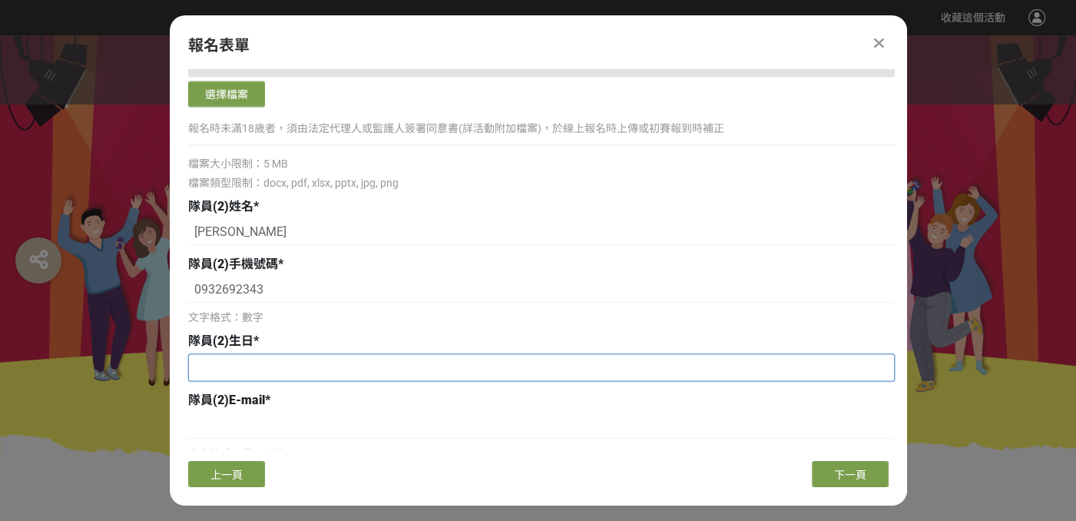
drag, startPoint x: 284, startPoint y: 362, endPoint x: 293, endPoint y: 360, distance: 8.8
click at [283, 362] on input "text" at bounding box center [541, 367] width 705 height 26
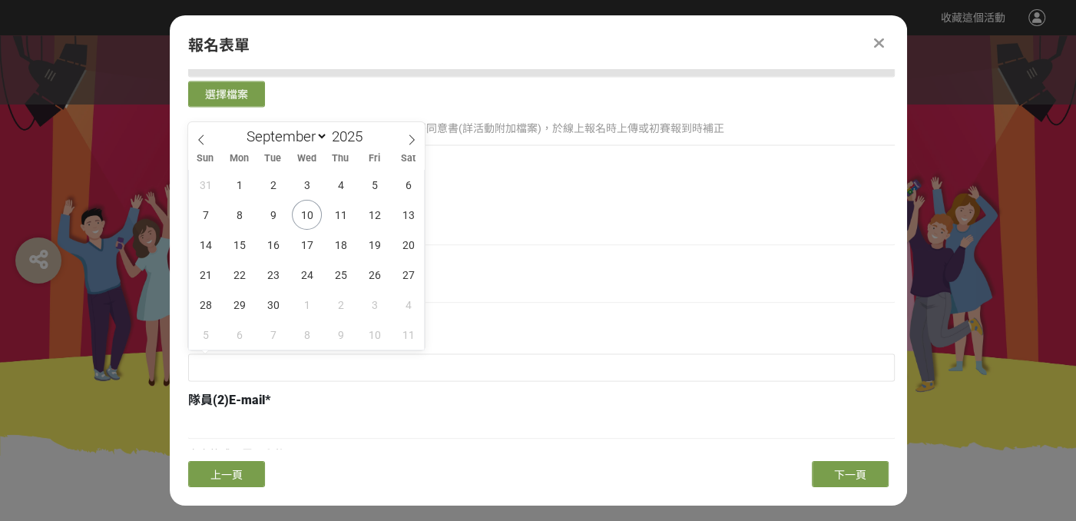
click at [265, 392] on span "*" at bounding box center [267, 399] width 5 height 15
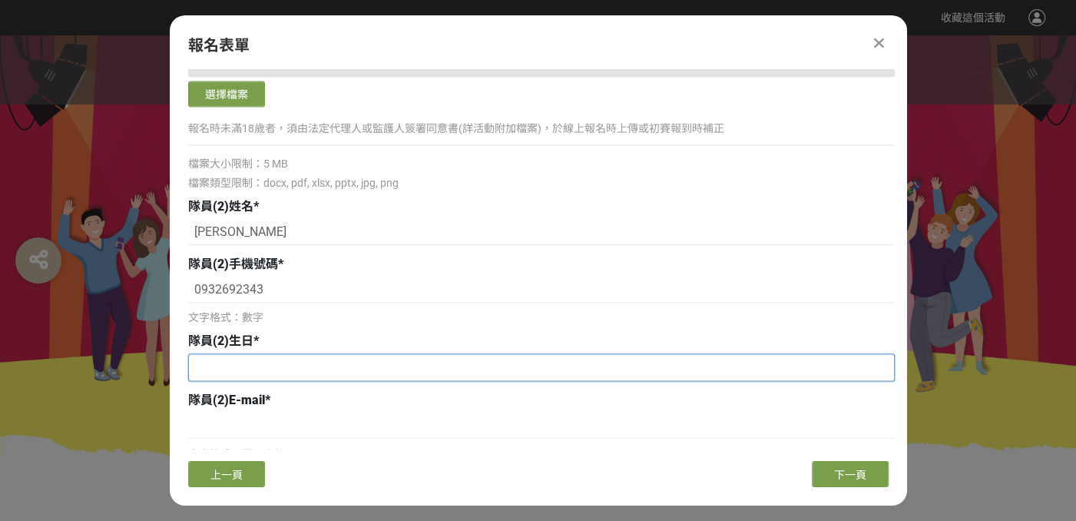
click at [258, 359] on input "text" at bounding box center [541, 367] width 705 height 26
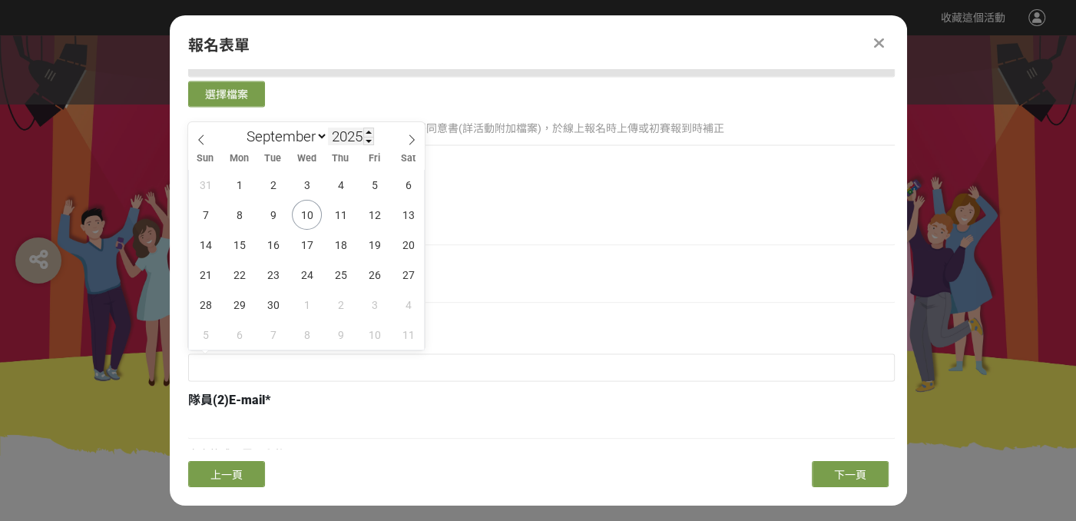
click at [346, 136] on input "2025" at bounding box center [351, 136] width 46 height 18
type input "2007"
click at [296, 133] on select "January February March April May June July August September October November De…" at bounding box center [284, 136] width 88 height 19
click at [302, 136] on select "January February March April May June July August September October November De…" at bounding box center [284, 136] width 88 height 19
select select "1"
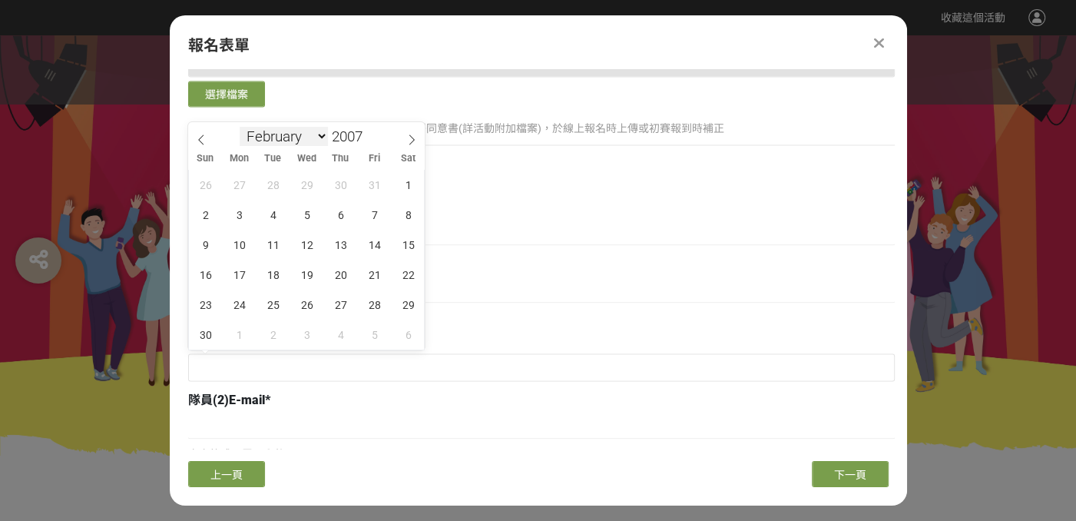
click at [240, 127] on select "January February March April May June July August September October November De…" at bounding box center [284, 136] width 88 height 19
click at [278, 272] on span "20" at bounding box center [274, 275] width 30 height 30
type input "[DATE]"
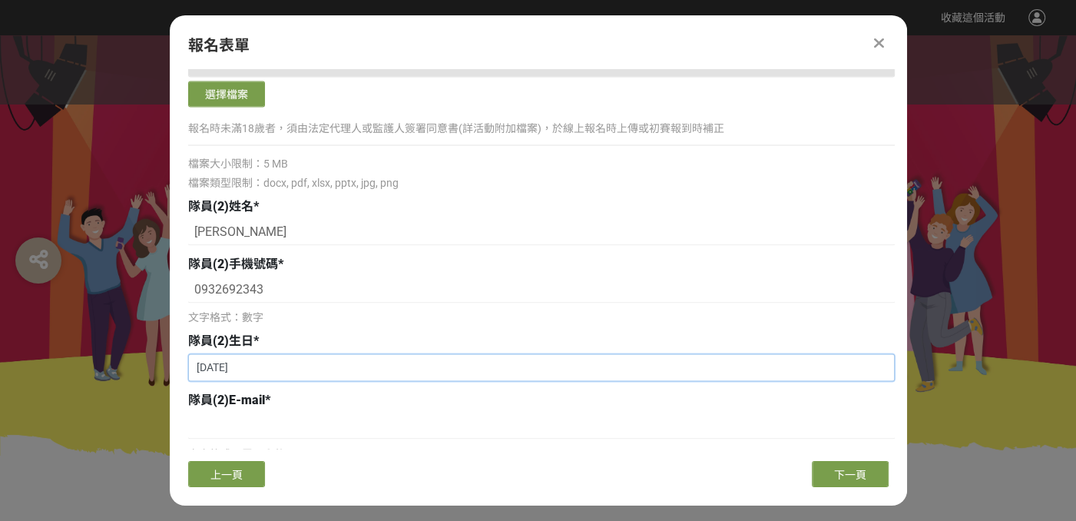
scroll to position [1766, 0]
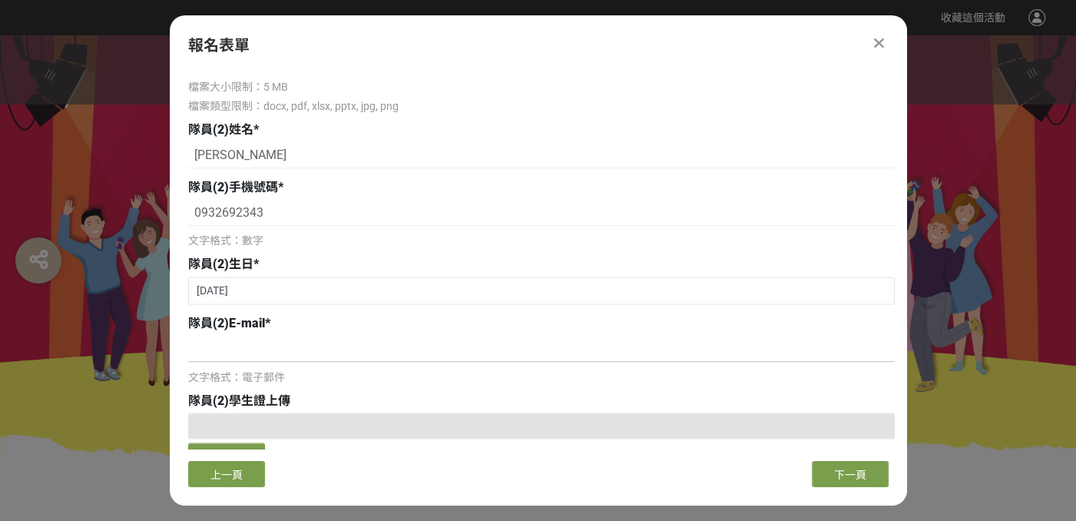
click at [355, 346] on input at bounding box center [541, 349] width 707 height 26
click at [340, 343] on input at bounding box center [541, 349] width 707 height 26
paste input "[EMAIL_ADDRESS][DOMAIN_NAME]"
drag, startPoint x: 289, startPoint y: 346, endPoint x: 331, endPoint y: 344, distance: 42.3
click at [331, 344] on input "[EMAIL_ADDRESS][DOMAIN_NAME]" at bounding box center [541, 349] width 707 height 26
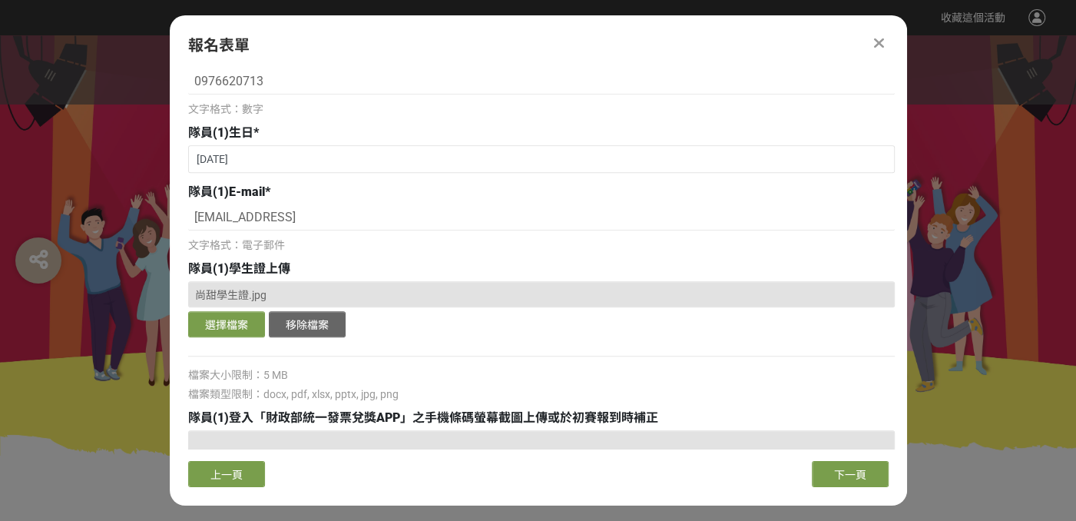
scroll to position [998, 0]
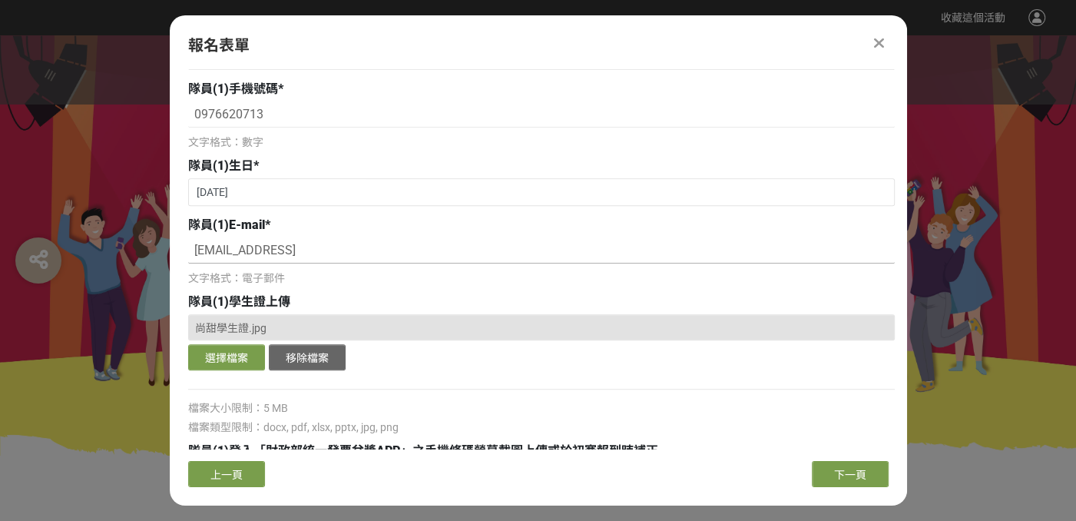
type input "[EMAIL_ADDRESS][DOMAIN_NAME]"
click at [357, 252] on input "[EMAIL_ADDRESS]" at bounding box center [541, 250] width 707 height 26
paste input ".com"
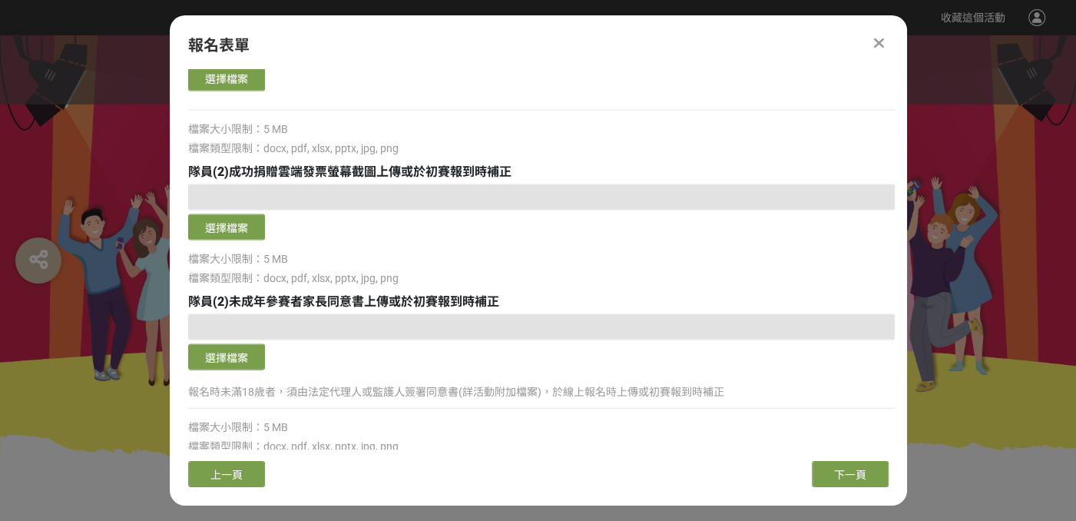
scroll to position [2294, 0]
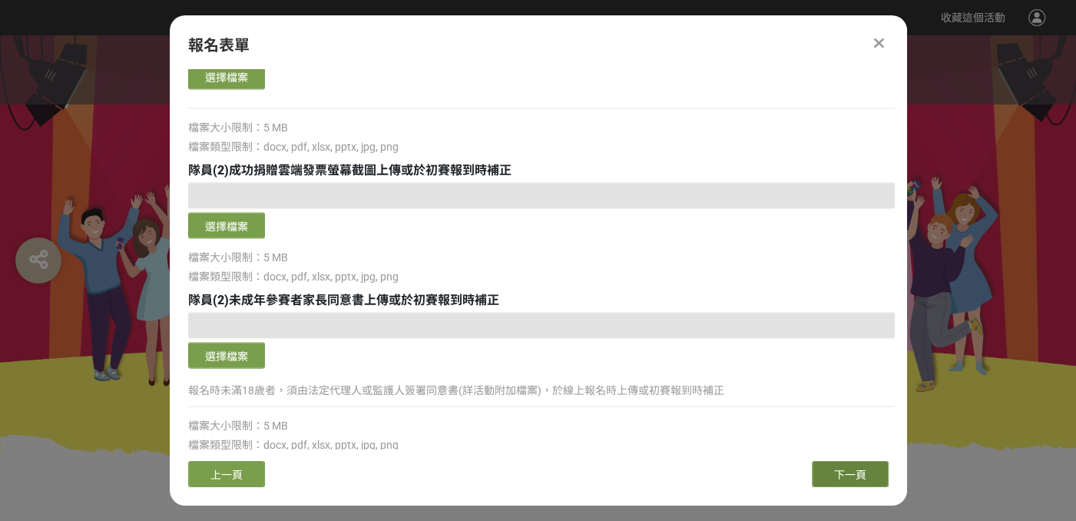
type input "[EMAIL_ADDRESS][DOMAIN_NAME]"
click at [828, 472] on button "下一頁" at bounding box center [850, 474] width 77 height 26
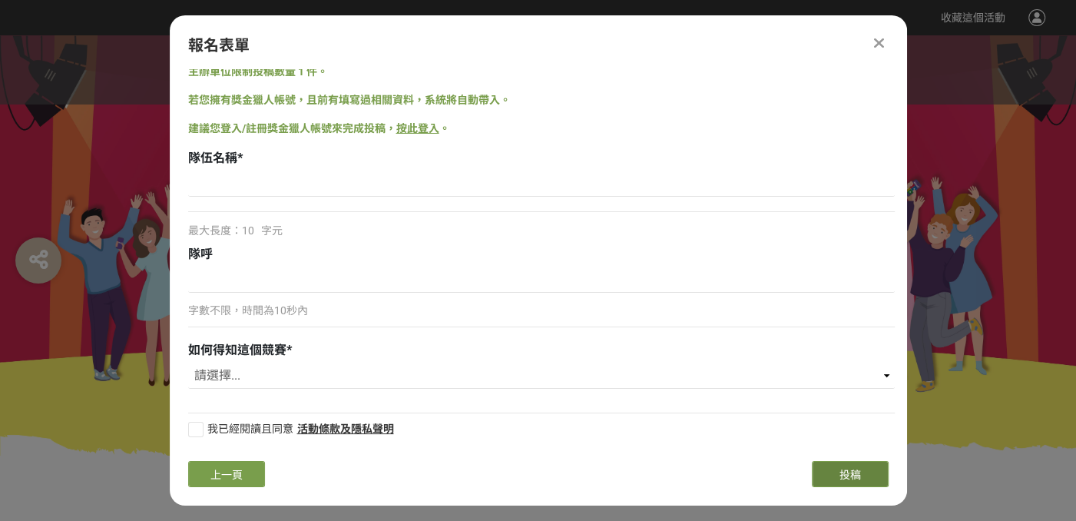
scroll to position [4, 0]
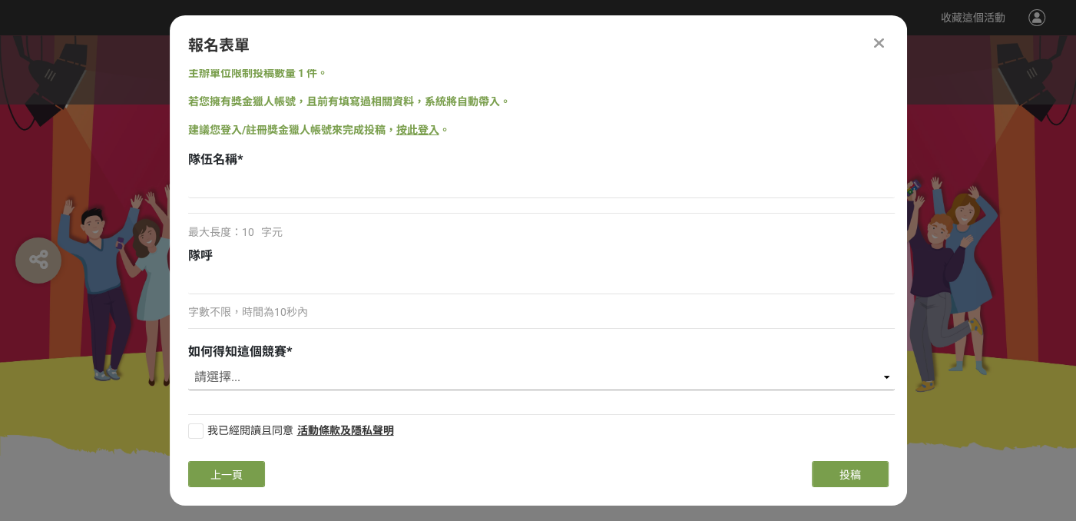
click at [353, 383] on select "請選擇... 國稅局推薦 校園講座 / 老師系上推薦 Facebook / Instagram 獎金獵人網站 活動海報 其他" at bounding box center [541, 377] width 707 height 26
select select "國稅局推薦"
click at [188, 364] on select "請選擇... 國稅局推薦 校園講座 / 老師系上推薦 Facebook / Instagram 獎金獵人網站 活動海報 其他" at bounding box center [541, 377] width 707 height 26
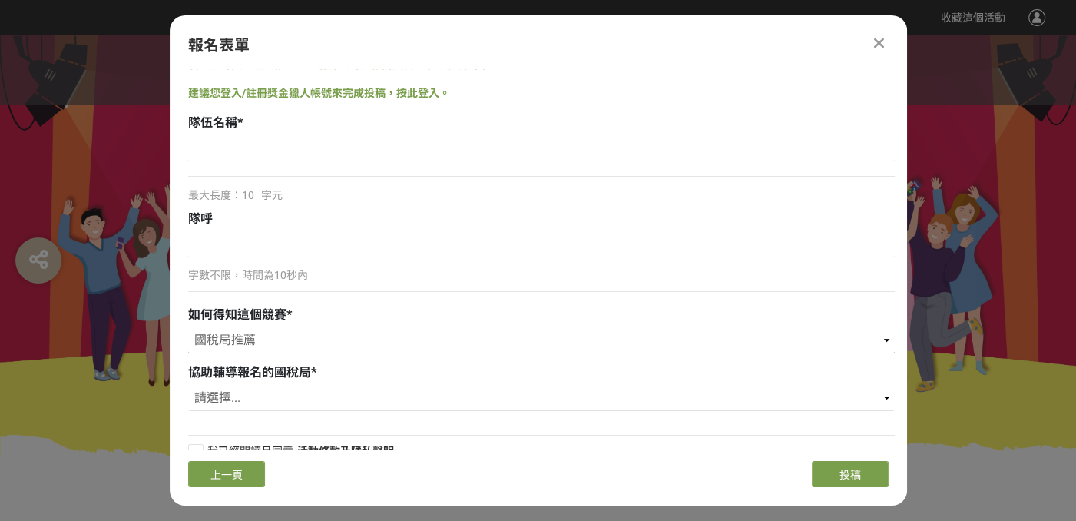
scroll to position [61, 0]
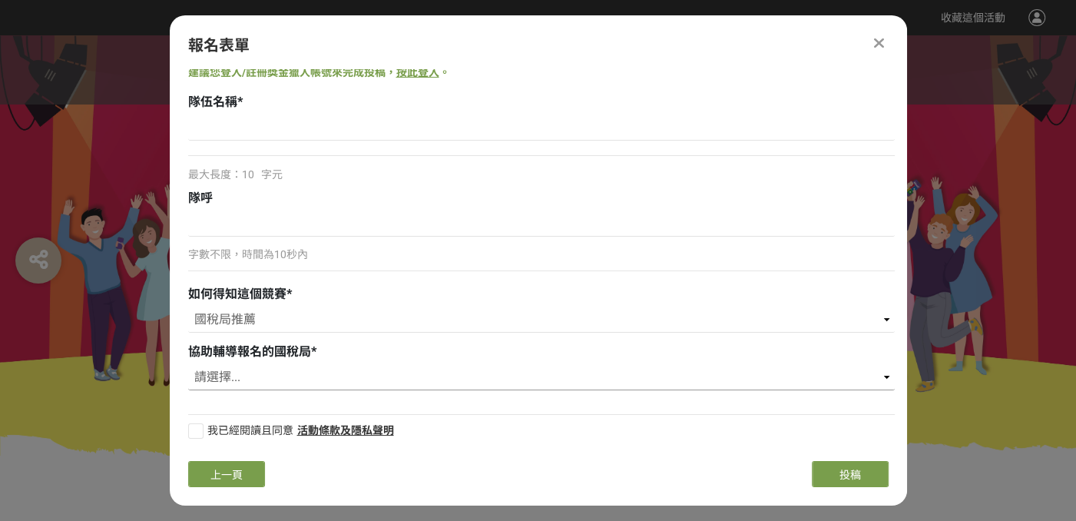
click at [319, 380] on select "請選擇... 財政部臺北國稅局 財政部高雄國稅局 財政部北區國稅局 財政部中區國稅局 財政部南區國稅局" at bounding box center [541, 377] width 707 height 26
select select "財政部中區國稅局"
click at [188, 364] on select "請選擇... 財政部臺北國稅局 財政部高雄國稅局 財政部北區國稅局 財政部中區國稅局 財政部南區國稅局" at bounding box center [541, 377] width 707 height 26
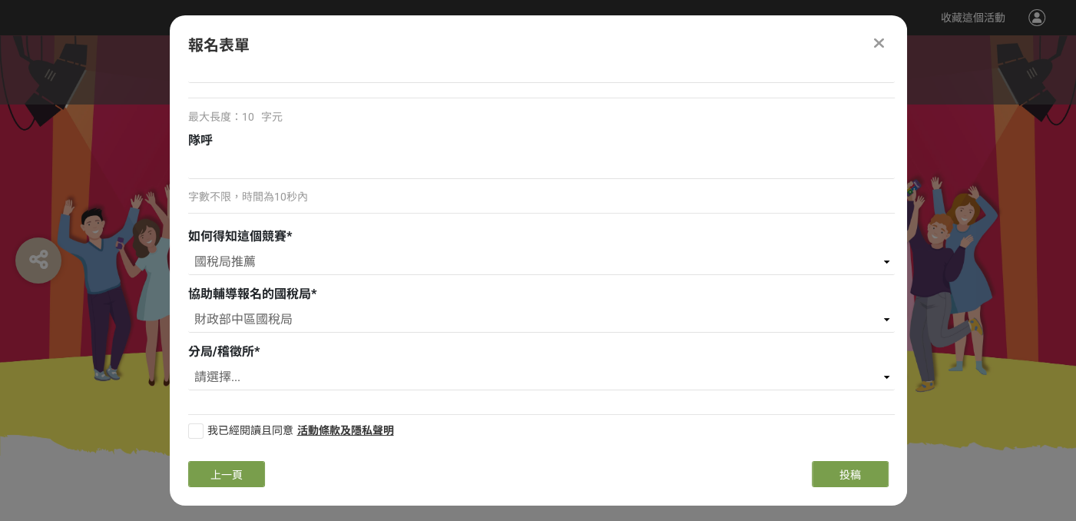
click at [317, 392] on div "請選擇... 東山稽徴所 民權稽徵所 臺中分局 豐原分局 沙鹿稽徵所 [GEOGRAPHIC_DATA]稽徵所 東勢稽徵所 大智稽徵所 苗栗分局 [GEOGR…" at bounding box center [541, 379] width 707 height 30
click at [323, 379] on select "請選擇... 東山稽徴所 民權稽徵所 臺中分局 豐原分局 沙鹿稽徵所 [GEOGRAPHIC_DATA]稽徵所 東勢稽徵所 大智稽徵所 苗栗分局 [GEOGR…" at bounding box center [541, 377] width 707 height 26
select select "南投分局"
click at [188, 364] on select "請選擇... 東山稽徴所 民權稽徵所 臺中分局 豐原分局 沙鹿稽徵所 [GEOGRAPHIC_DATA]稽徵所 東勢稽徵所 大智稽徵所 苗栗分局 [GEOGR…" at bounding box center [541, 377] width 707 height 26
click at [195, 424] on div at bounding box center [195, 430] width 15 height 15
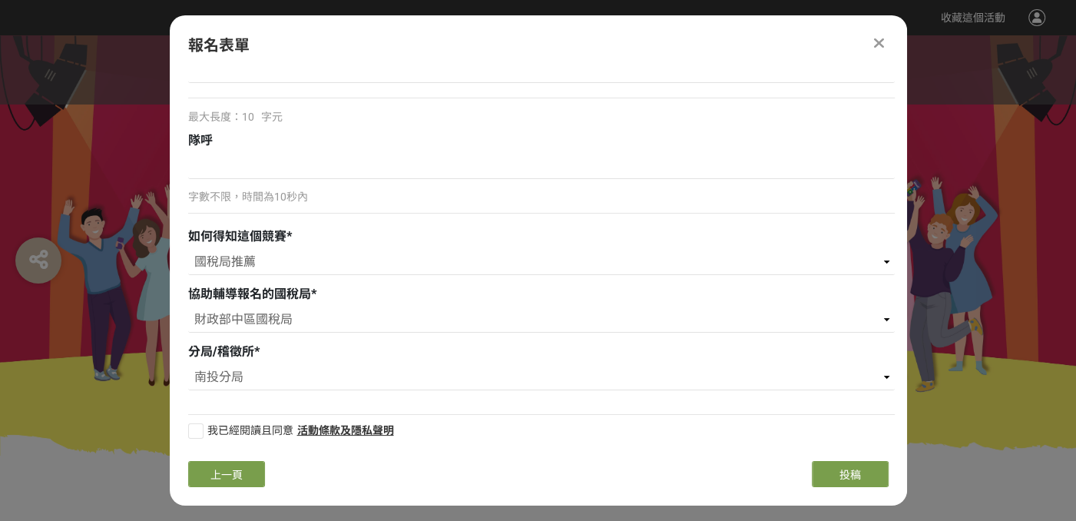
checkbox input "true"
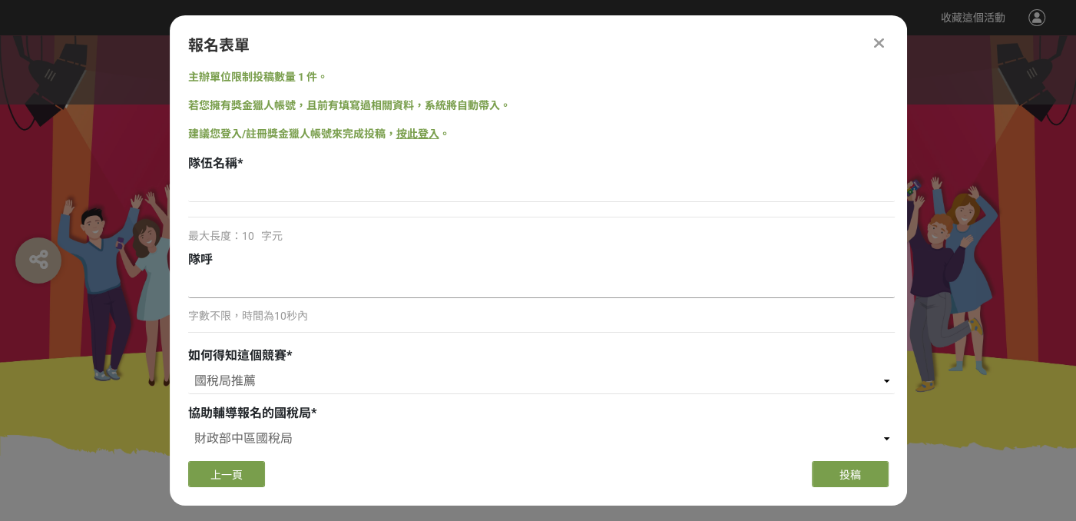
scroll to position [0, 0]
click at [290, 294] on input at bounding box center [541, 285] width 707 height 26
click at [333, 189] on input at bounding box center [541, 189] width 707 height 26
type input "J"
drag, startPoint x: 264, startPoint y: 185, endPoint x: 171, endPoint y: 188, distance: 93.0
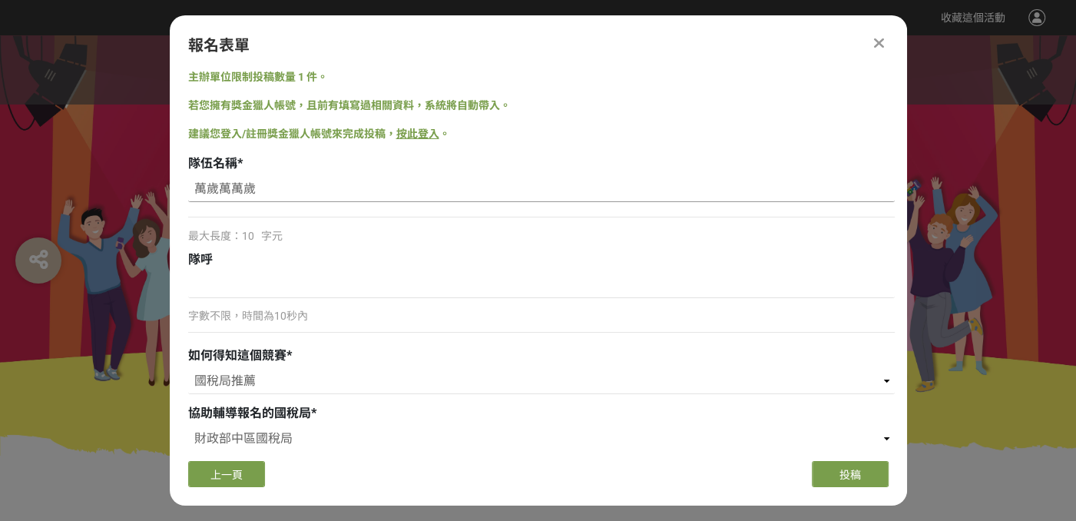
click at [171, 188] on div "主辦單位限制投稿數量 1 件。 若您擁有獎金獵人帳號，且前有填寫過相關資料，系統將自動帶入。 建議您登入/註冊獎金獵人帳號來完成投稿， 按此登入 。 隊伍名稱…" at bounding box center [538, 258] width 737 height 379
type input "萬歲萬萬歲"
click at [225, 282] on input at bounding box center [541, 285] width 707 height 26
paste input "萬歲萬萬歲"
type input "萬歲萬萬歲得第一"
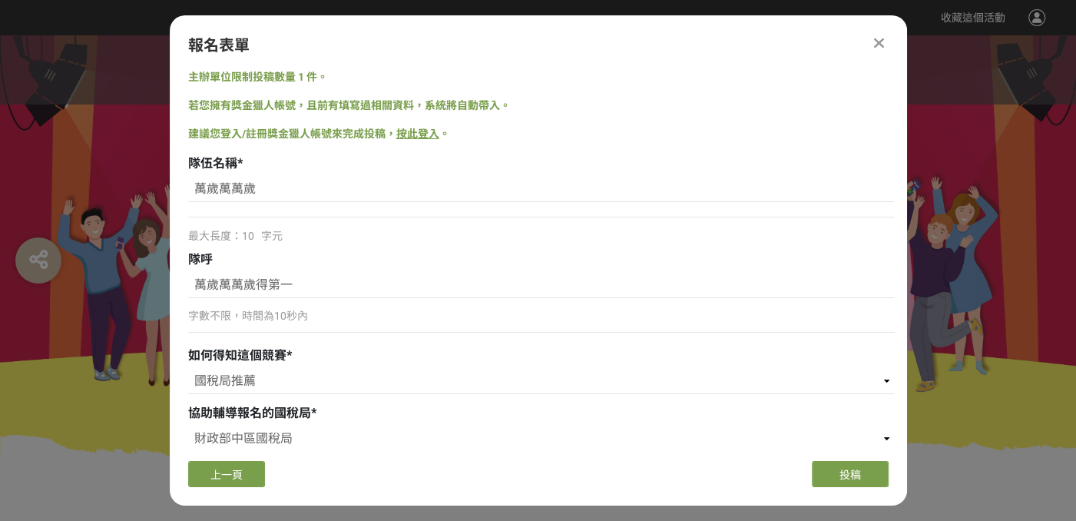
click at [335, 411] on div "協助輔導報名的國稅局 *" at bounding box center [541, 413] width 707 height 18
click at [238, 464] on button "上一頁" at bounding box center [226, 474] width 77 height 26
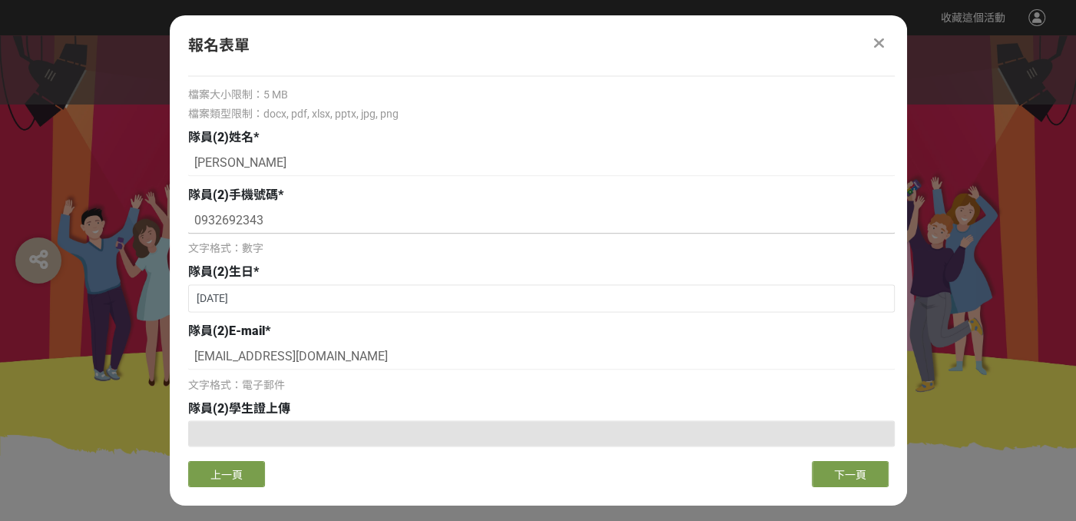
scroll to position [1843, 0]
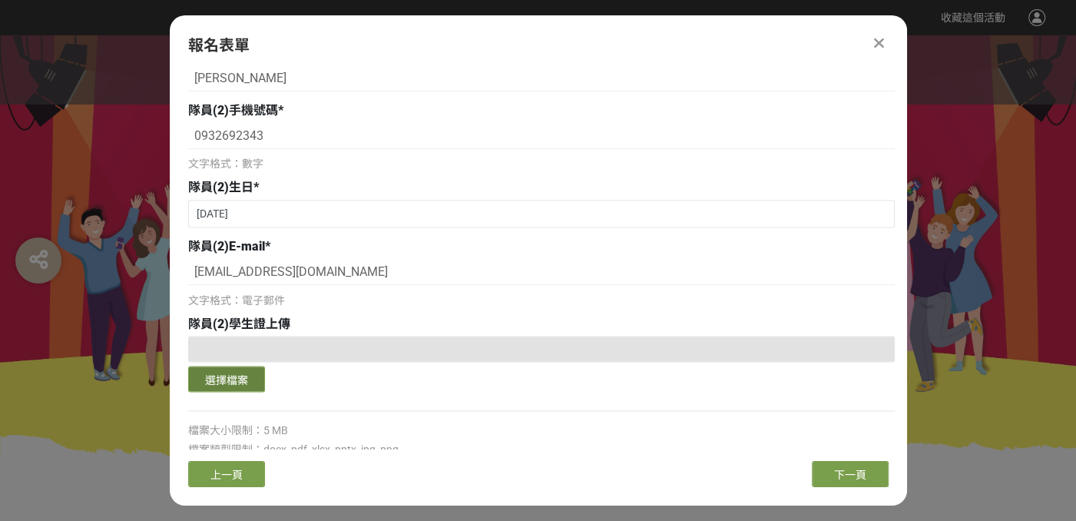
click at [247, 380] on button "選擇檔案" at bounding box center [226, 379] width 77 height 26
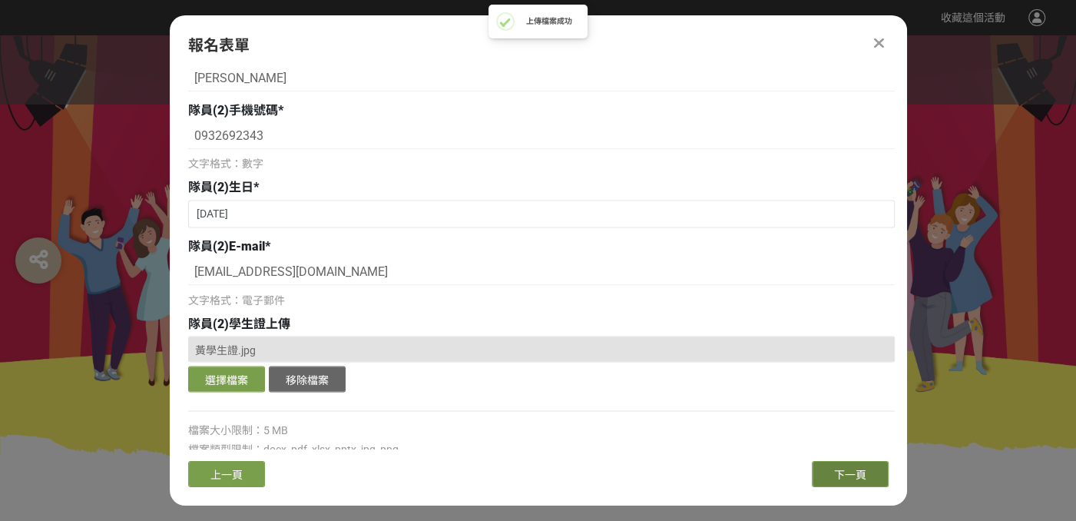
click at [817, 475] on button "下一頁" at bounding box center [850, 474] width 77 height 26
select select "國稅局推薦"
select select "財政部中區國稅局"
select select "南投分局"
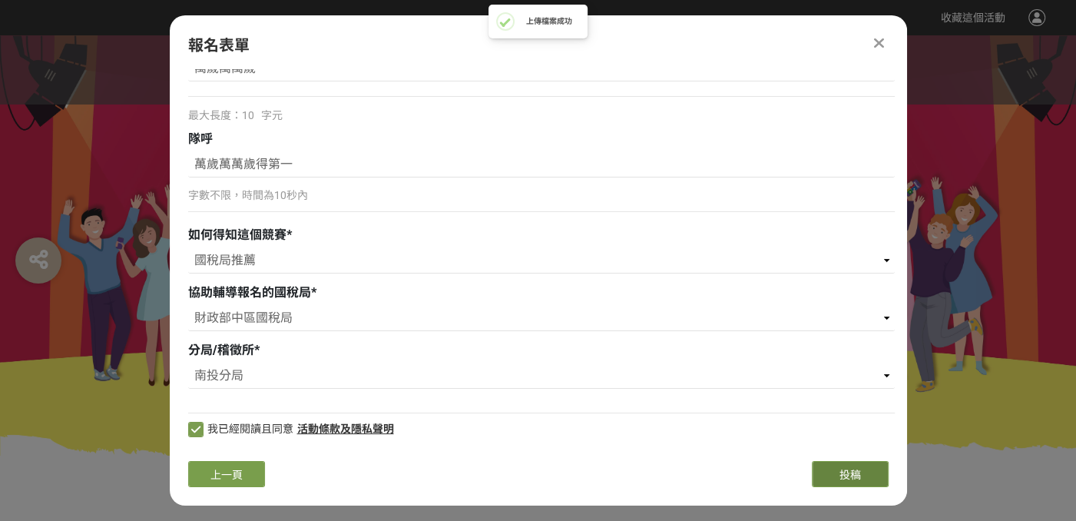
scroll to position [119, 0]
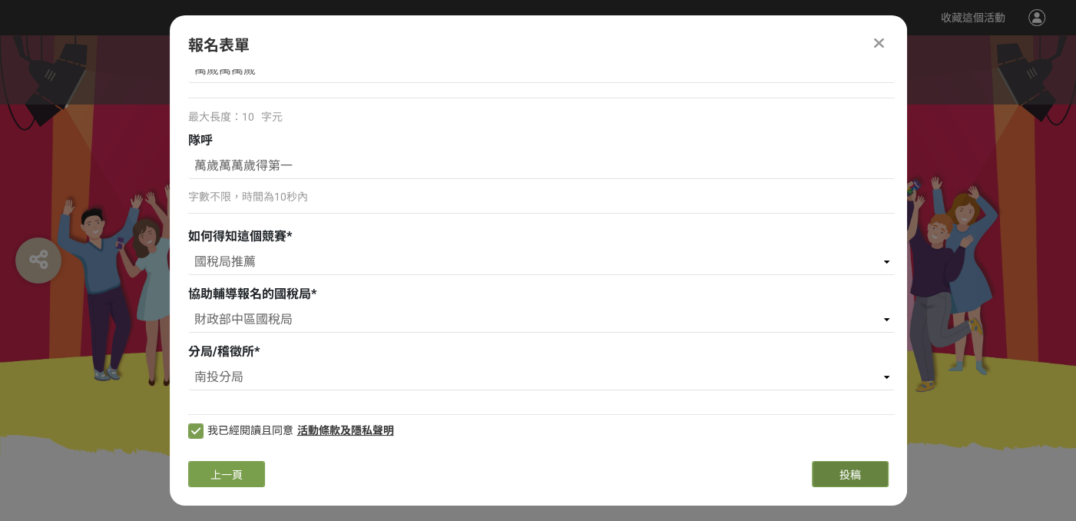
click at [854, 470] on span "投稿" at bounding box center [850, 474] width 22 height 12
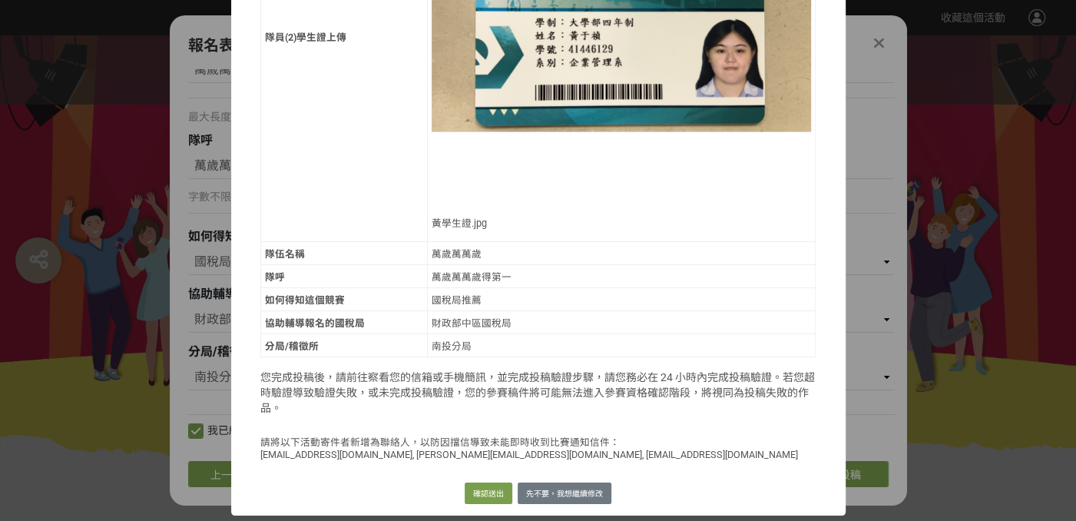
scroll to position [1920, 0]
click at [475, 493] on button "確認送出" at bounding box center [489, 493] width 48 height 22
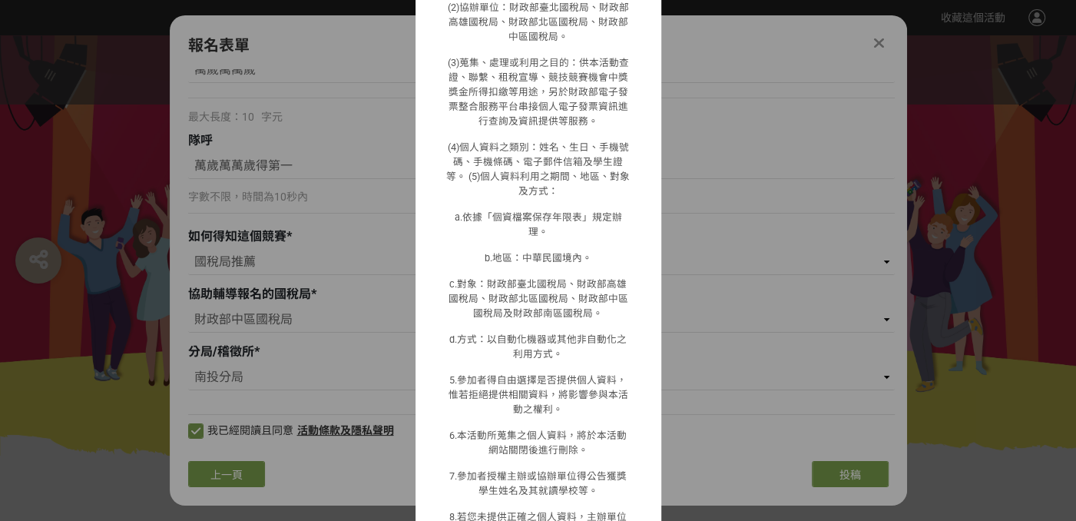
scroll to position [1196, 0]
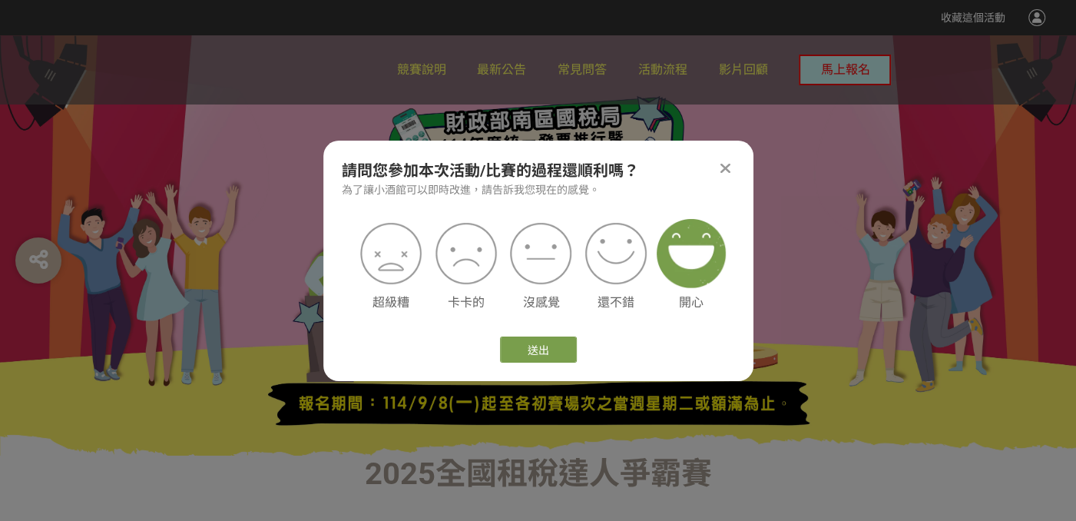
click at [679, 261] on img at bounding box center [691, 253] width 69 height 69
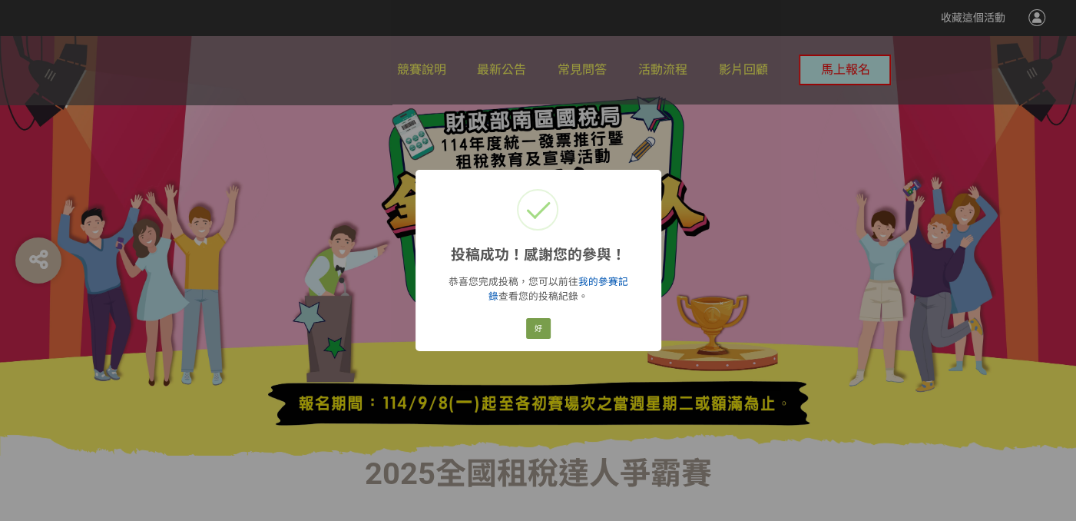
click at [598, 281] on link "我的參賽記錄" at bounding box center [558, 289] width 140 height 26
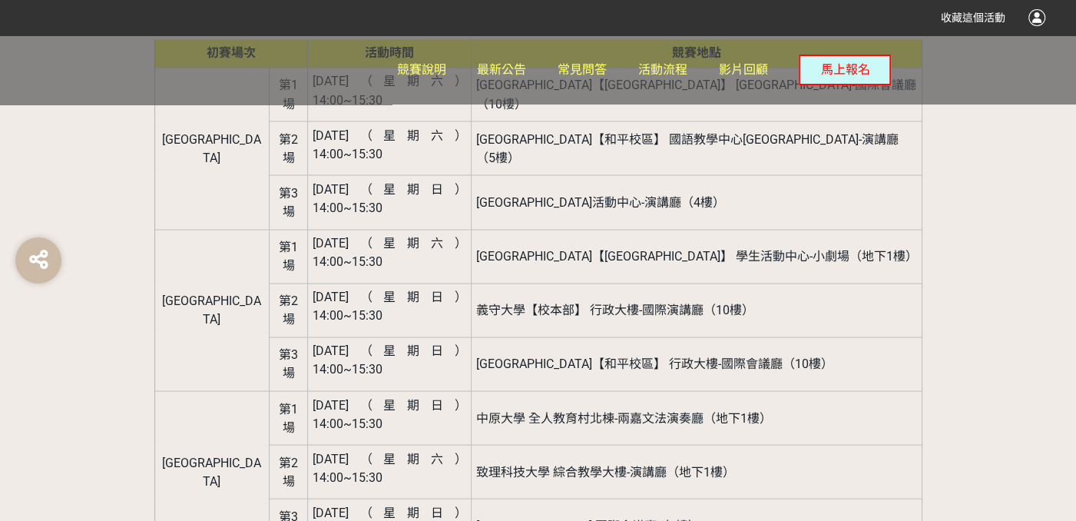
scroll to position [1997, 0]
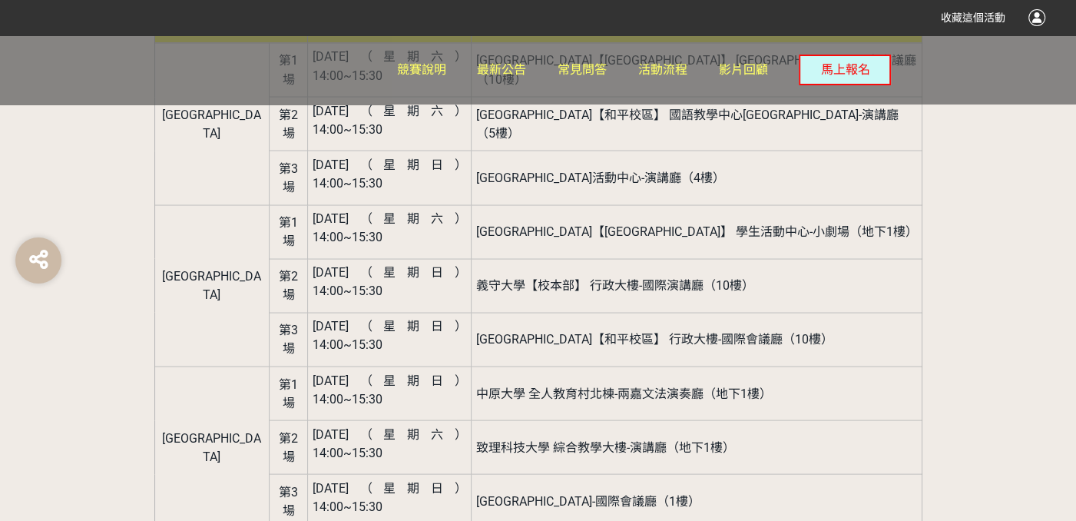
drag, startPoint x: 257, startPoint y: 259, endPoint x: 479, endPoint y: 332, distance: 233.6
click at [479, 332] on tbody "臺北區 第1場 114年10月18日（星期六） 14:00~15:30 臺北商業大學【臺北校區】 承曦樓-國際會議廳（10樓） 第2場 114年11月01日（…" at bounding box center [537, 487] width 767 height 890
drag, startPoint x: 65, startPoint y: 325, endPoint x: 133, endPoint y: 358, distance: 75.9
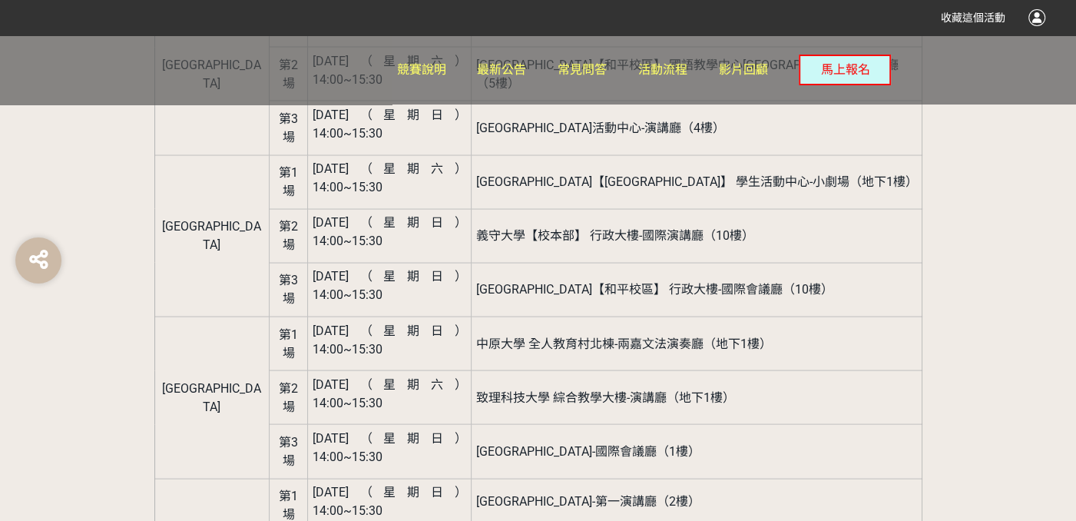
scroll to position [2073, 0]
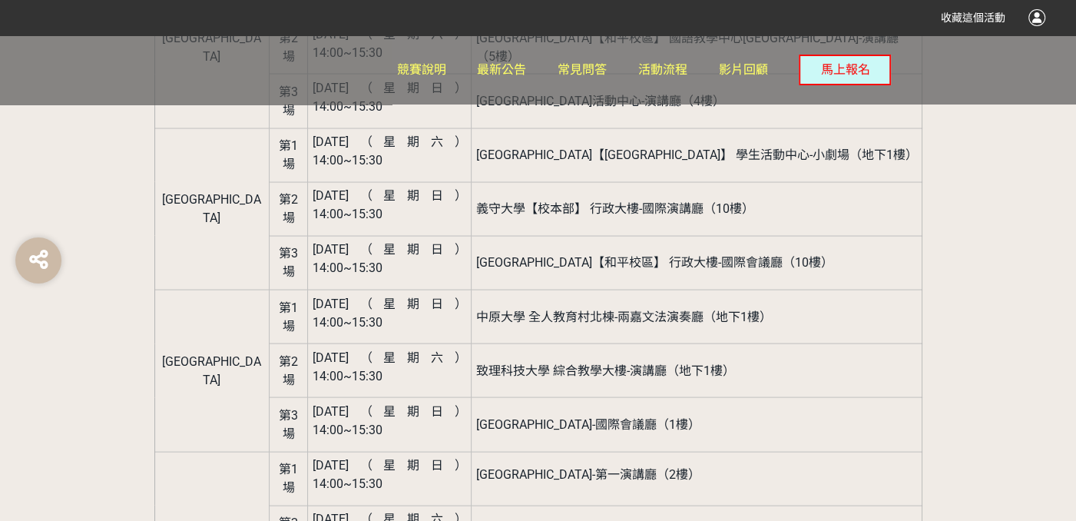
drag, startPoint x: 151, startPoint y: 361, endPoint x: 186, endPoint y: 366, distance: 35.0
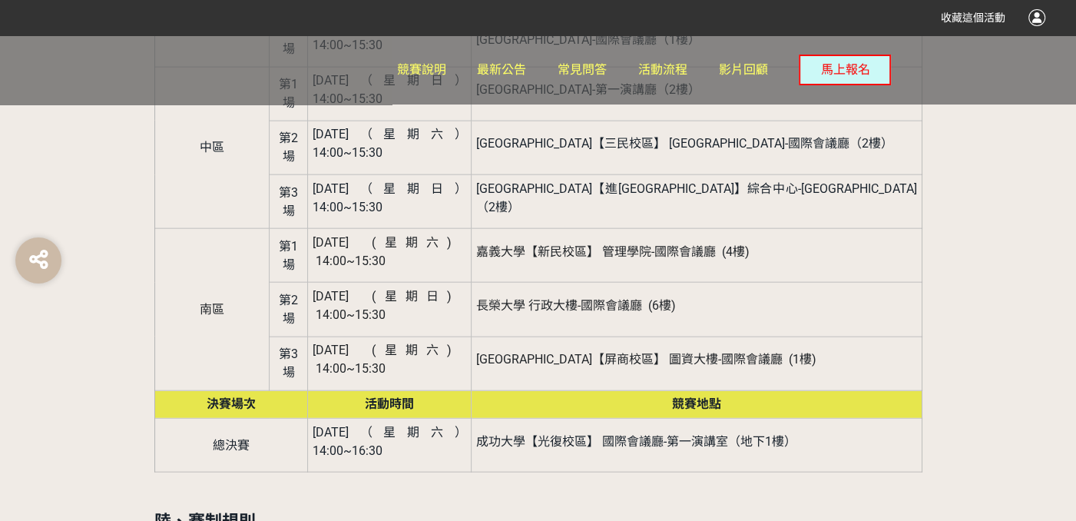
scroll to position [2304, 0]
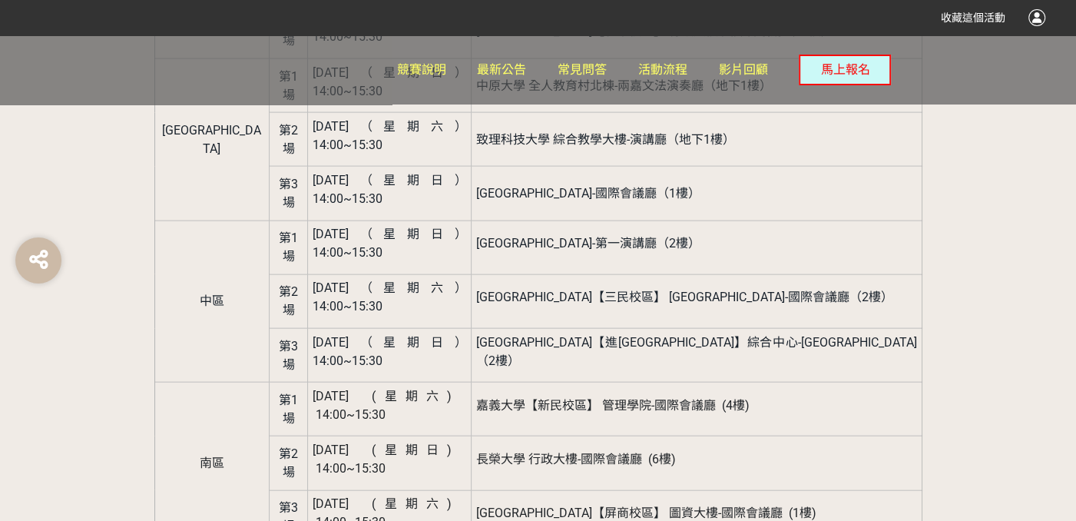
drag, startPoint x: 1071, startPoint y: 252, endPoint x: 1043, endPoint y: 246, distance: 29.1
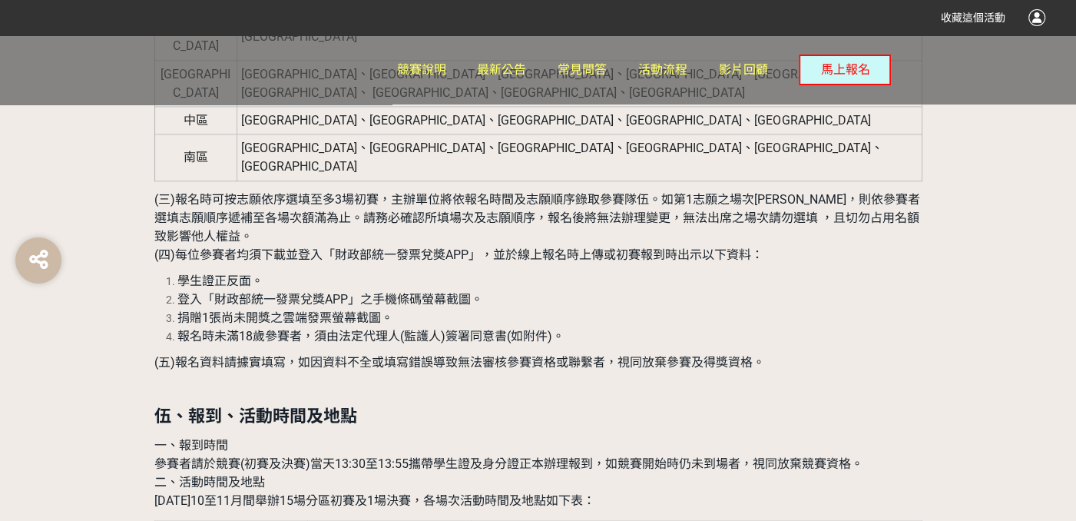
scroll to position [1305, 0]
